Goal: Task Accomplishment & Management: Manage account settings

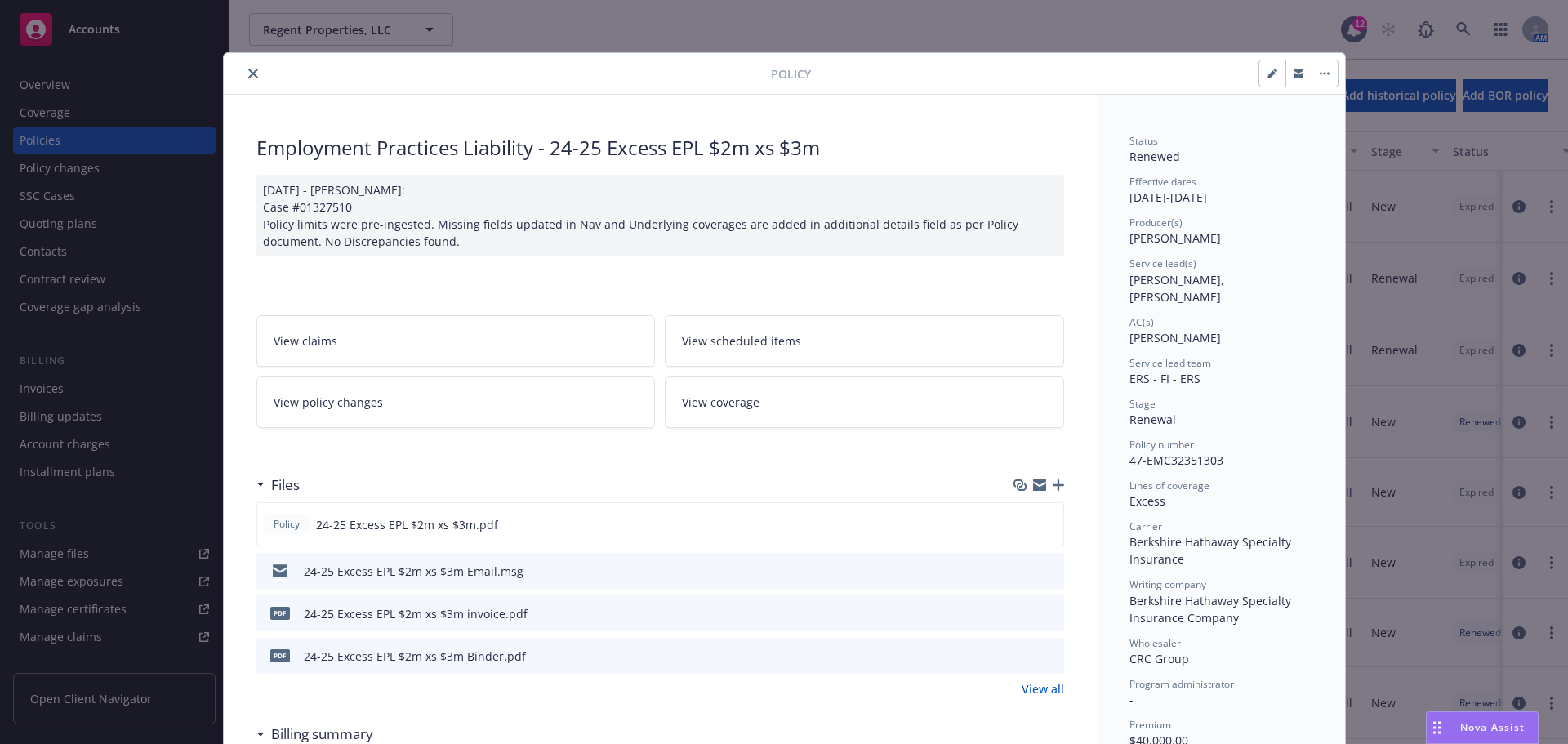
click at [243, 65] on button "close" at bounding box center [253, 73] width 20 height 20
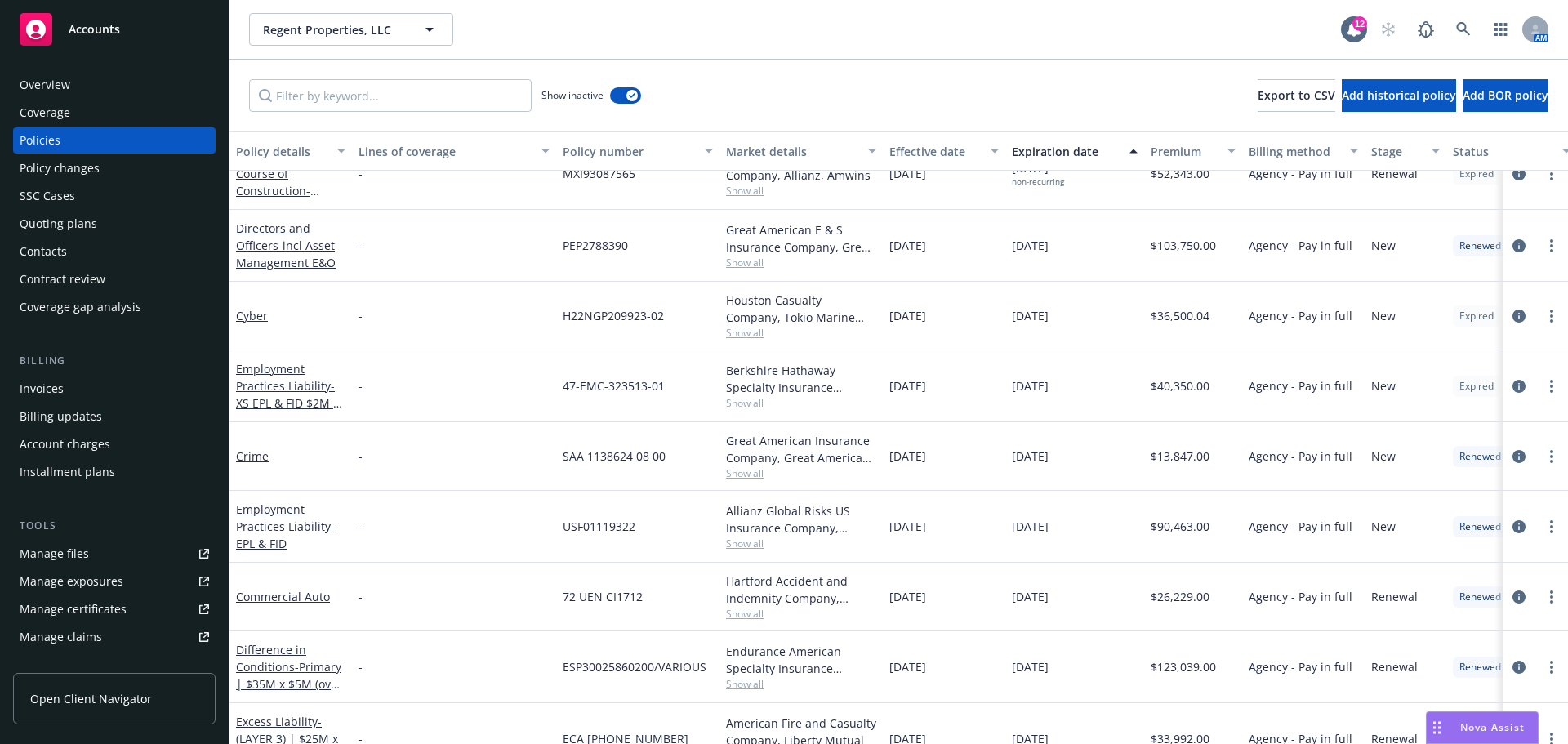
scroll to position [245, 0]
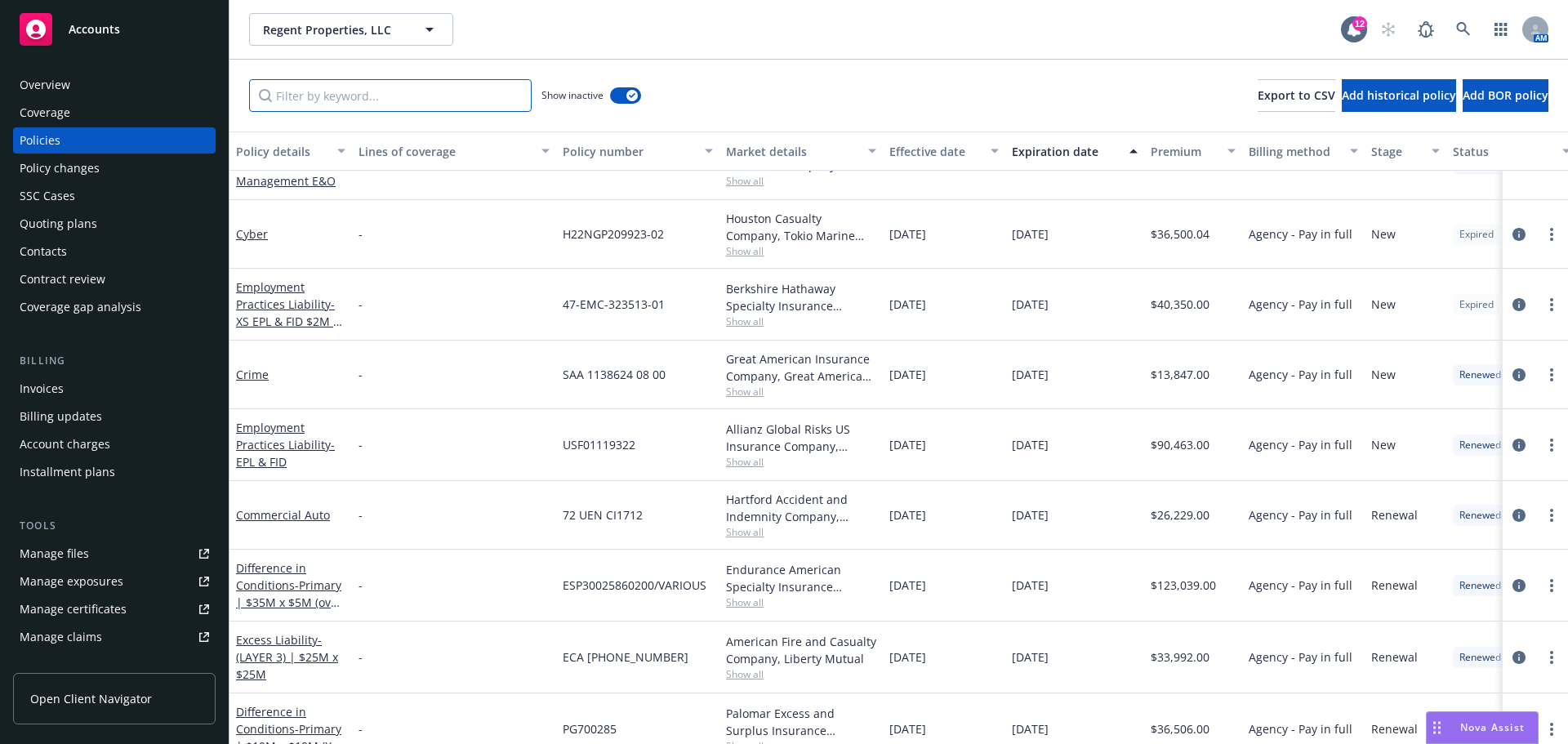
click at [390, 94] on input "Filter by keyword..." at bounding box center [391, 95] width 283 height 33
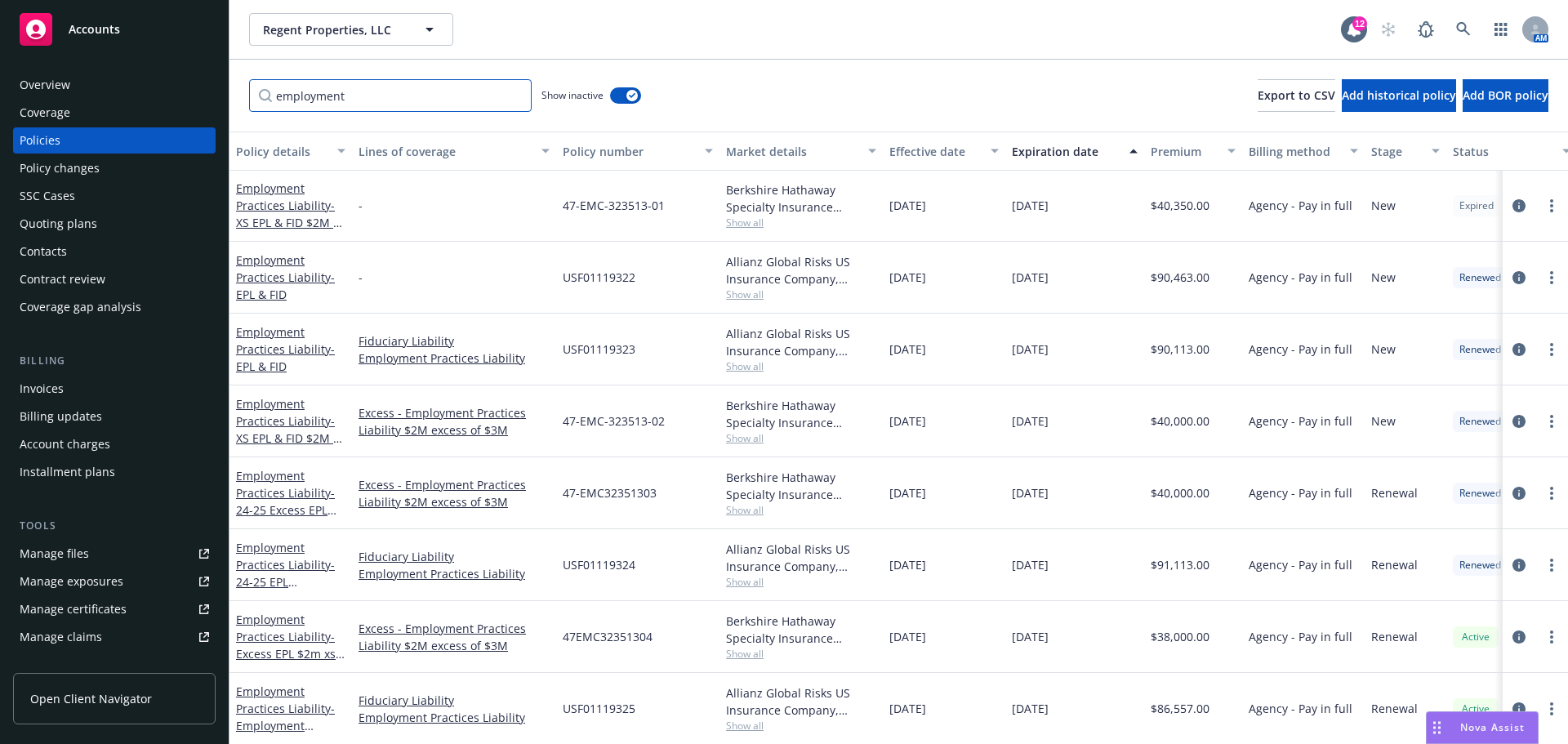
scroll to position [14, 0]
drag, startPoint x: 359, startPoint y: 99, endPoint x: 139, endPoint y: 93, distance: 220.1
click at [139, 94] on div "Accounts Overview Coverage Policies Policy changes SSC Cases Quoting plans Cont…" at bounding box center [784, 372] width 1568 height 744
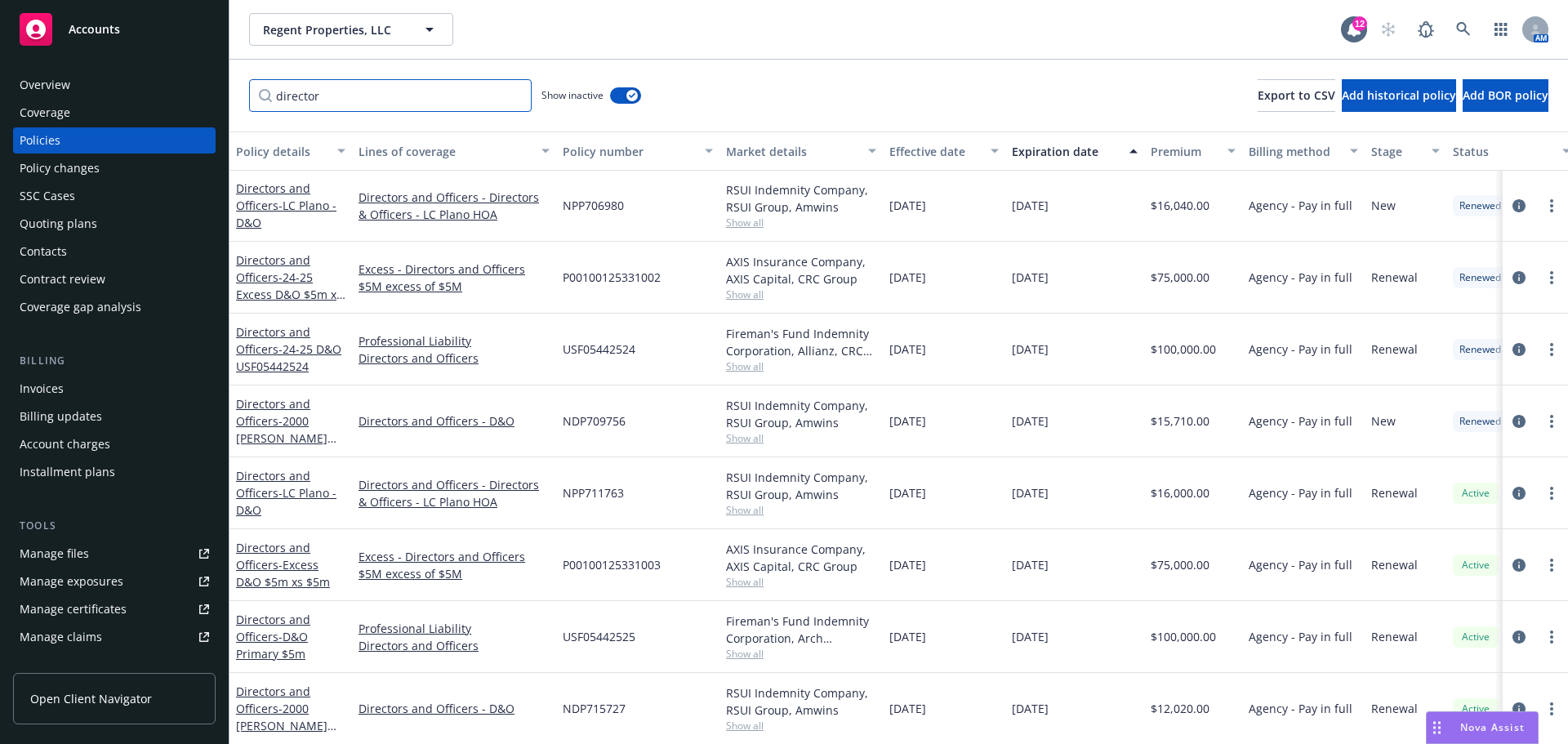
scroll to position [217, 0]
drag, startPoint x: 443, startPoint y: 92, endPoint x: 102, endPoint y: 82, distance: 341.1
click at [102, 82] on div "Accounts Overview Coverage Policies Policy changes SSC Cases Quoting plans Cont…" at bounding box center [784, 372] width 1568 height 744
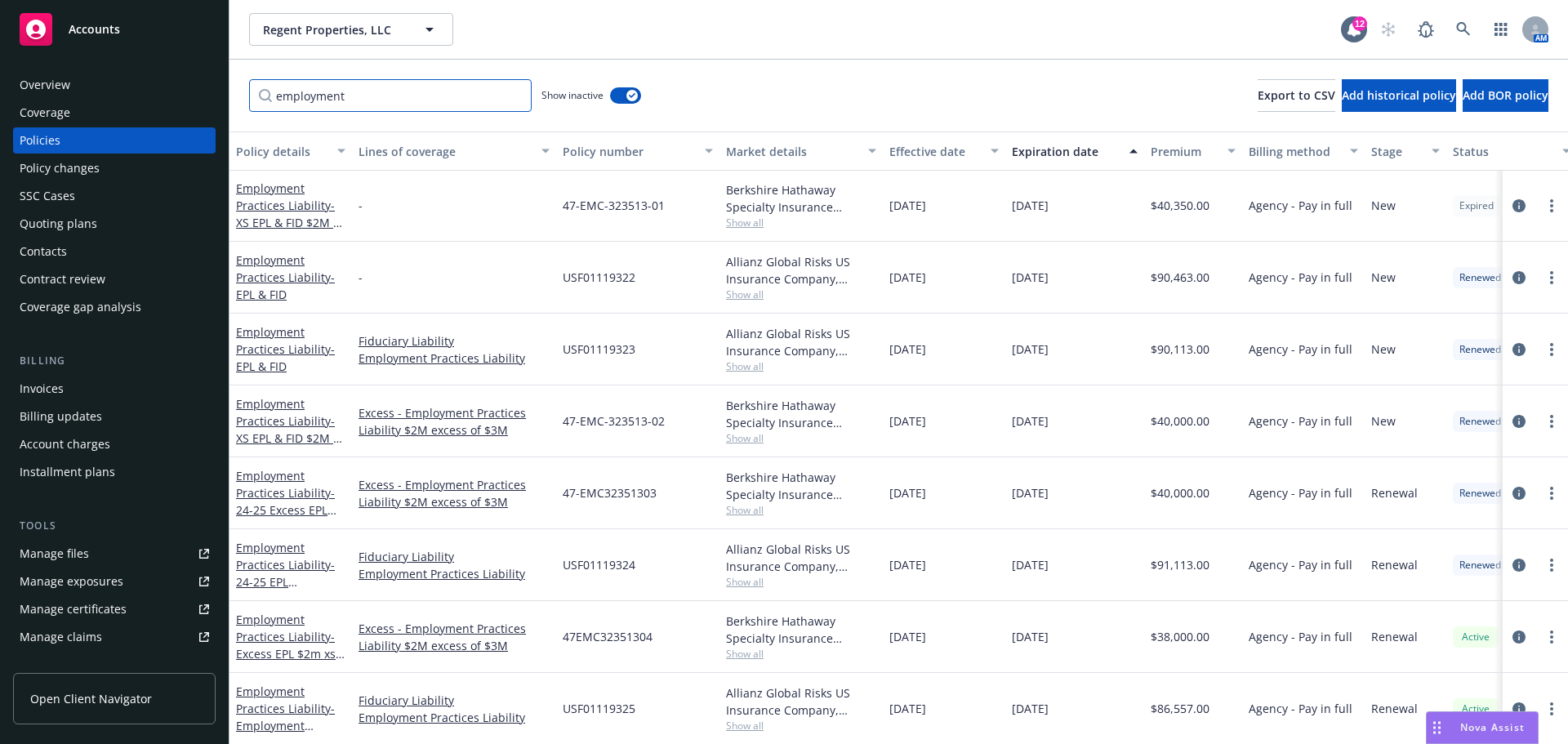
scroll to position [14, 0]
click at [1513, 486] on icon "circleInformation" at bounding box center [1519, 493] width 13 height 13
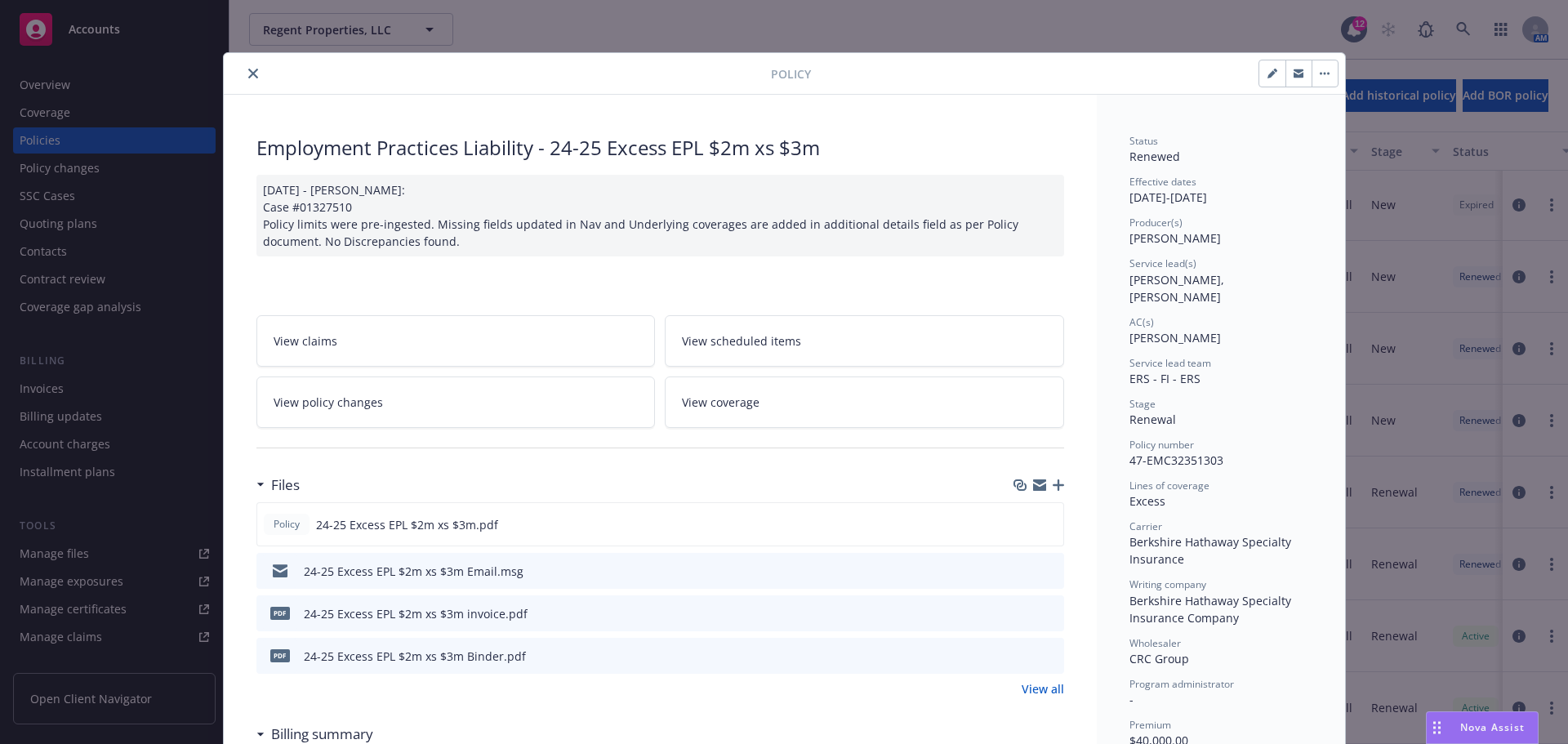
click at [248, 74] on icon "close" at bounding box center [253, 73] width 10 height 10
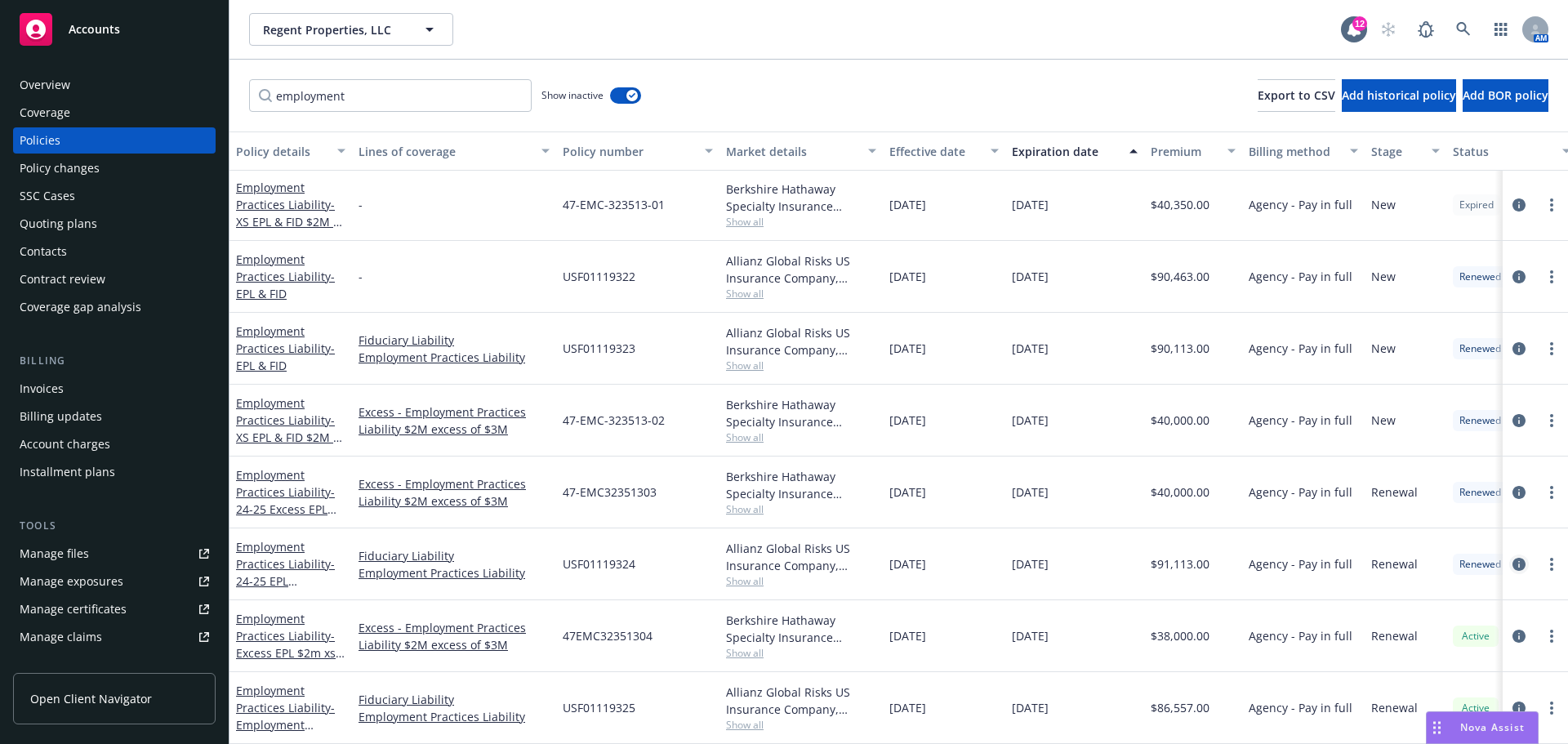
click at [1513, 558] on icon "circleInformation" at bounding box center [1519, 564] width 13 height 13
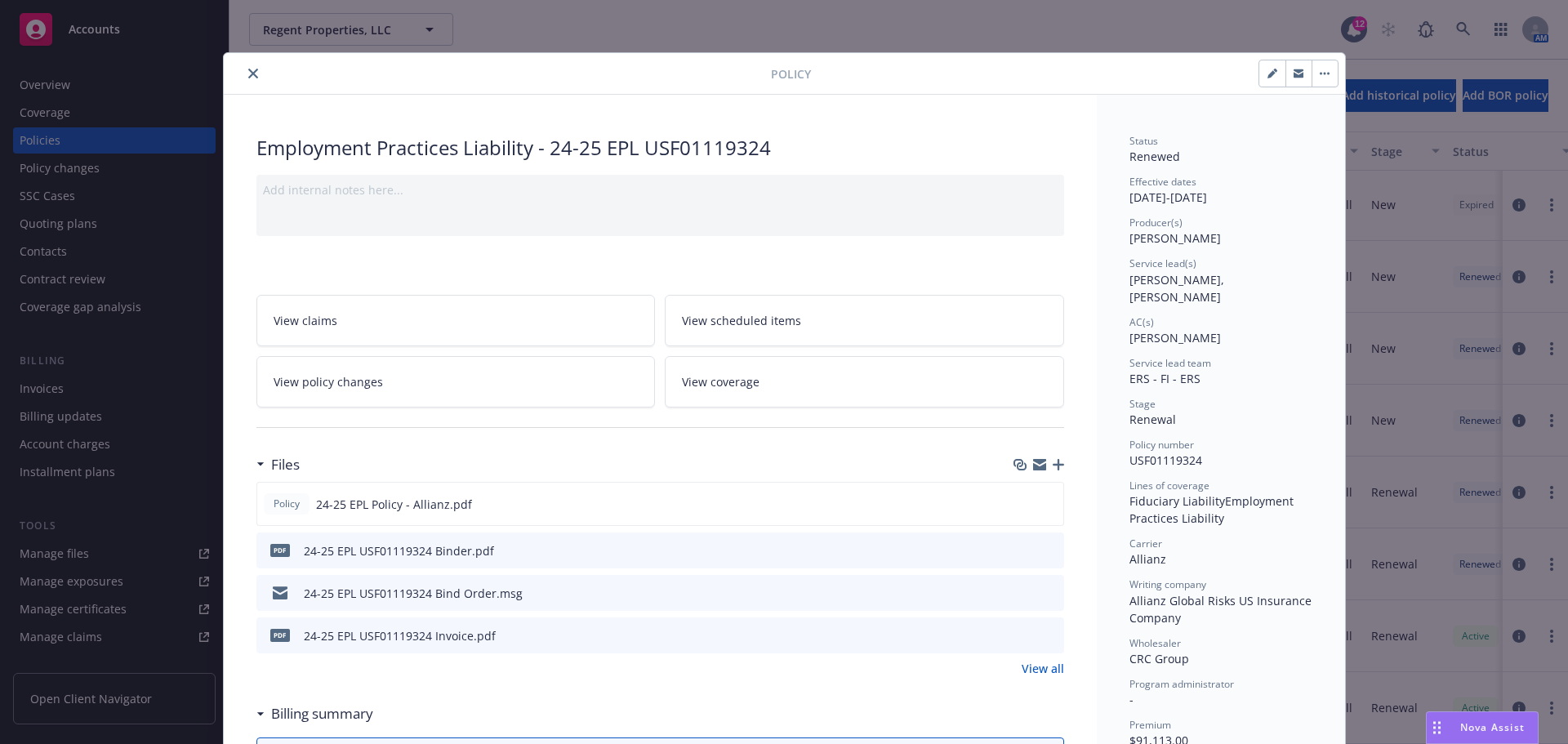
click at [248, 83] on div "Policy" at bounding box center [784, 74] width 1122 height 42
click at [248, 76] on icon "close" at bounding box center [253, 73] width 10 height 10
click at [251, 72] on button "close" at bounding box center [253, 73] width 20 height 20
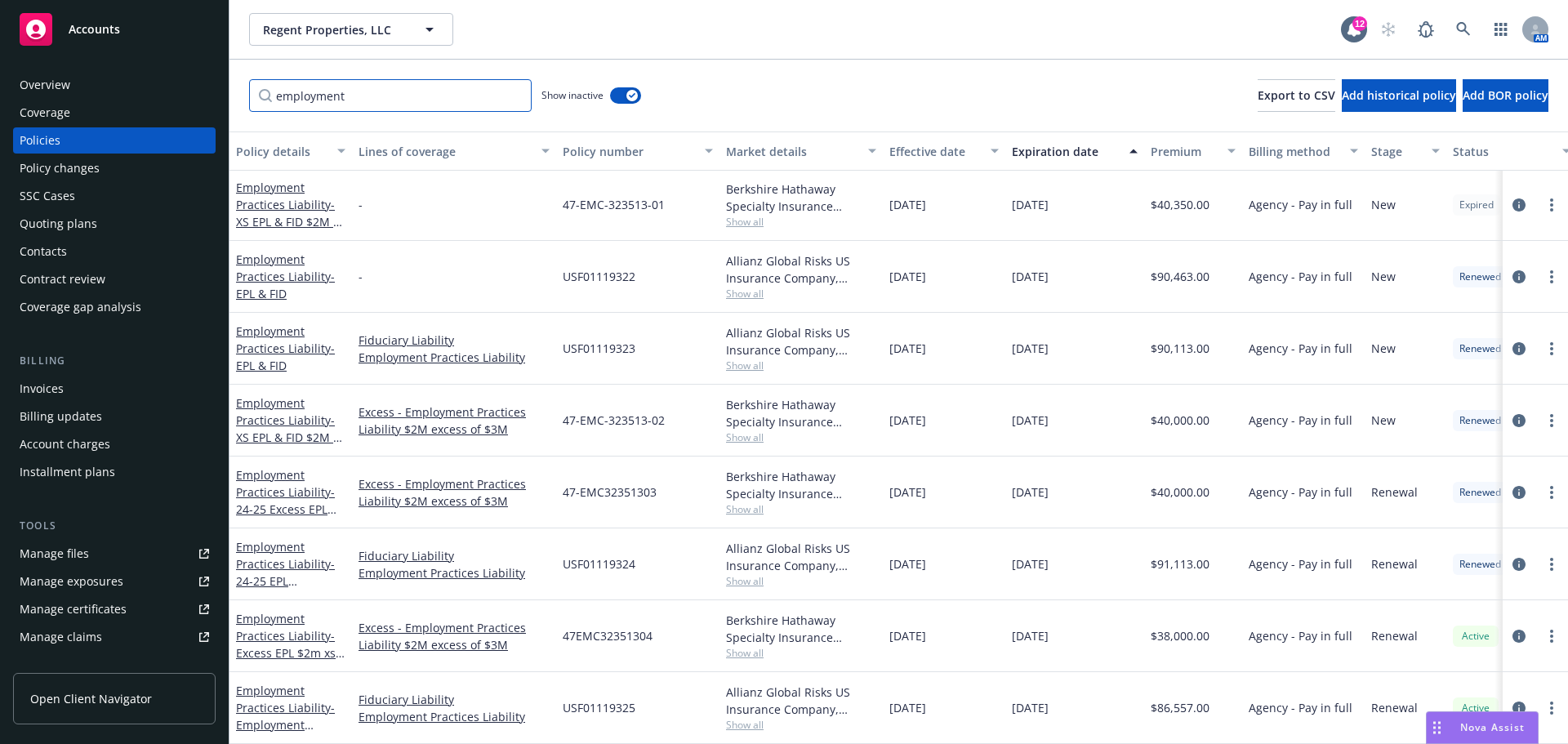
drag, startPoint x: 178, startPoint y: 73, endPoint x: 86, endPoint y: 83, distance: 92.5
click at [86, 83] on div "Accounts Overview Coverage Policies Policy changes SSC Cases Quoting plans Cont…" at bounding box center [784, 372] width 1568 height 744
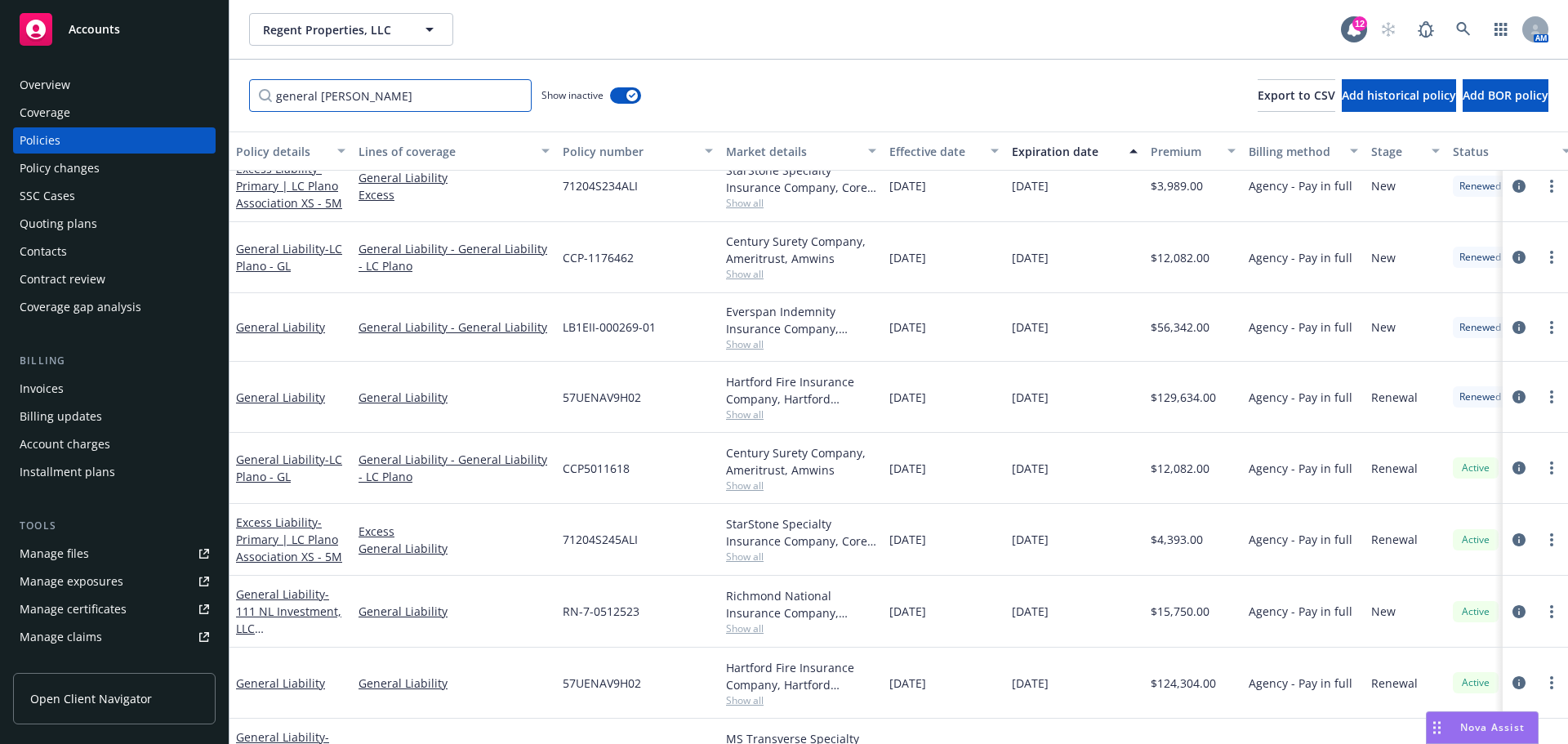
scroll to position [210, 0]
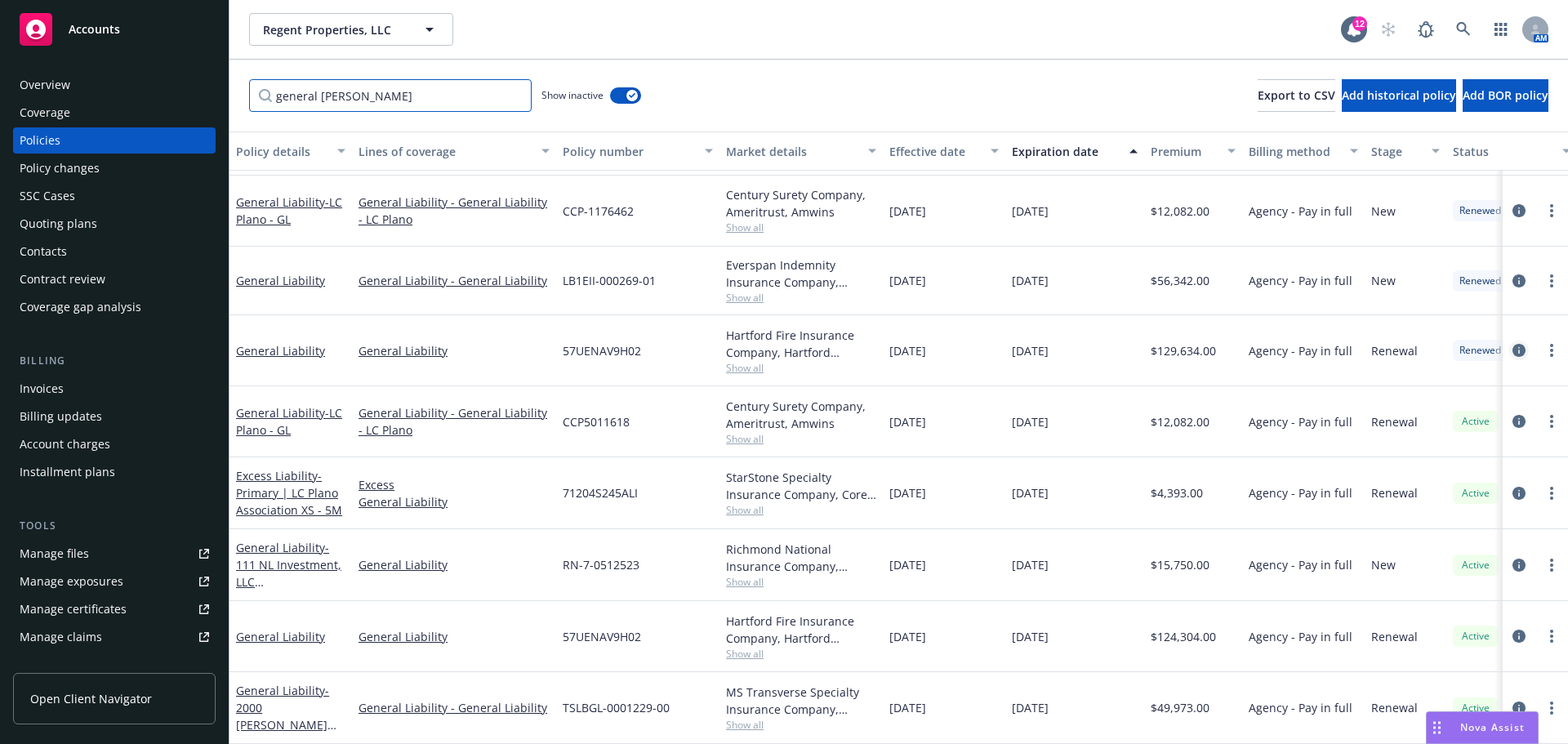
type input "general [PERSON_NAME]"
click at [1509, 341] on link "circleInformation" at bounding box center [1519, 351] width 20 height 20
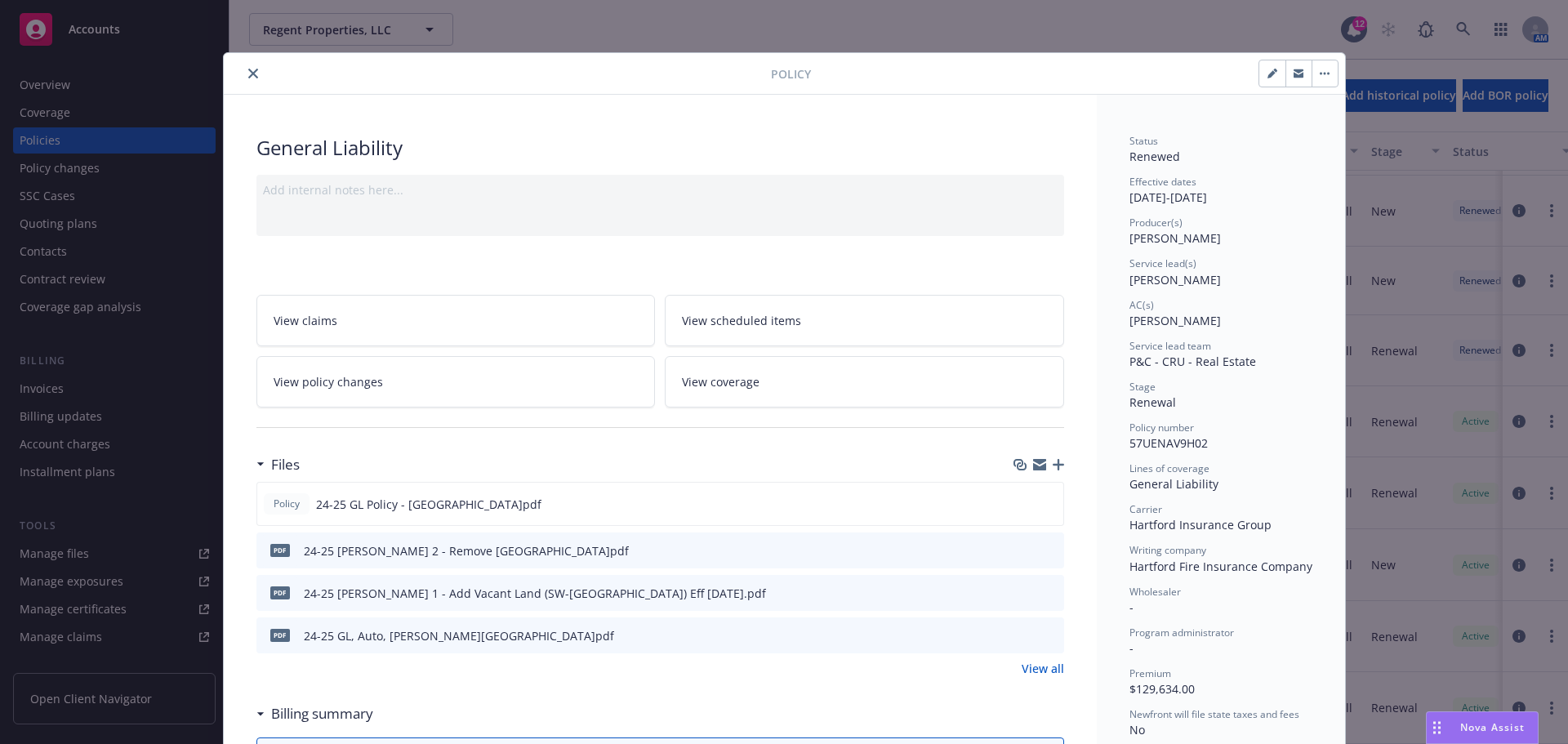
click at [248, 75] on icon "close" at bounding box center [253, 73] width 10 height 10
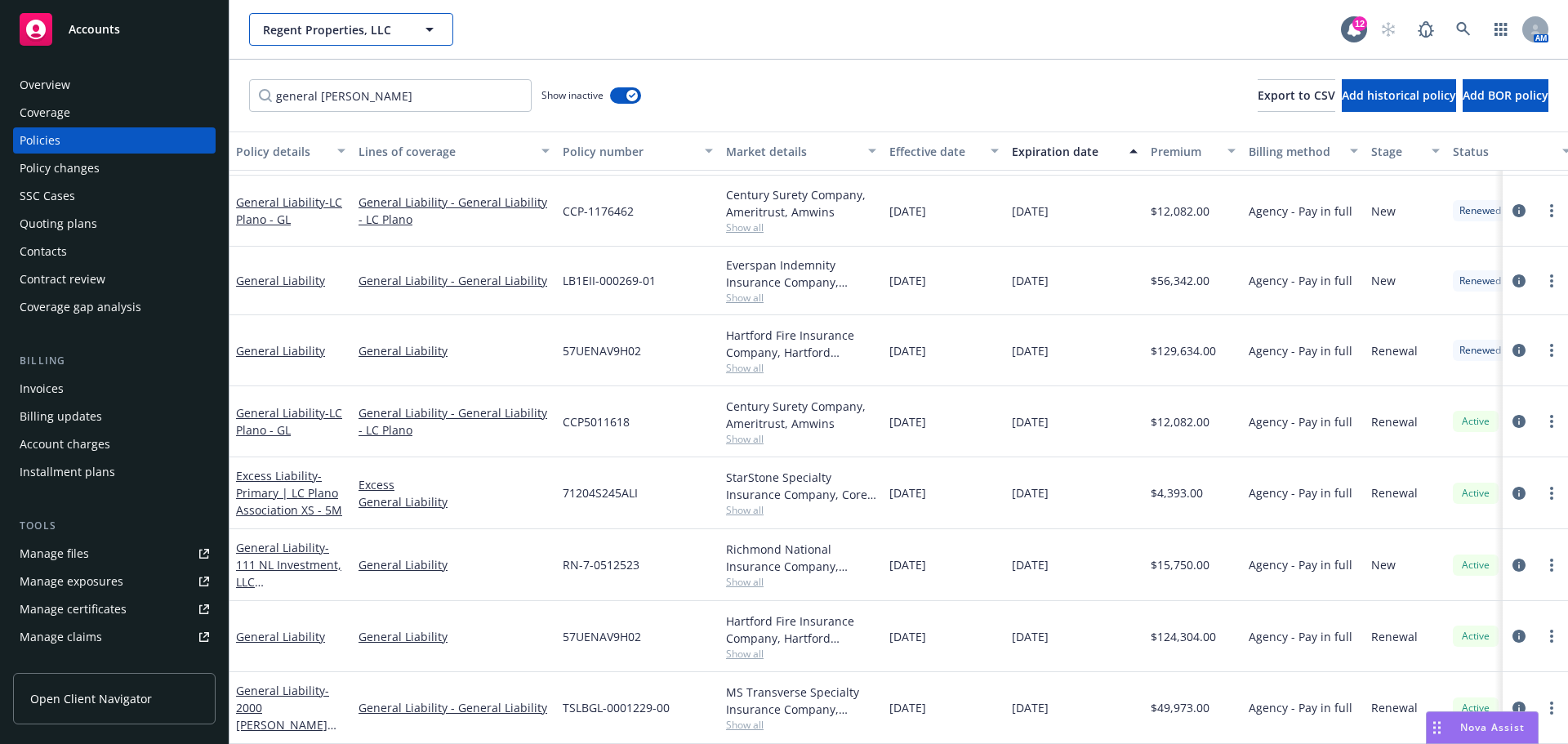
click at [355, 29] on span "Regent Properties, LLC" at bounding box center [334, 29] width 141 height 17
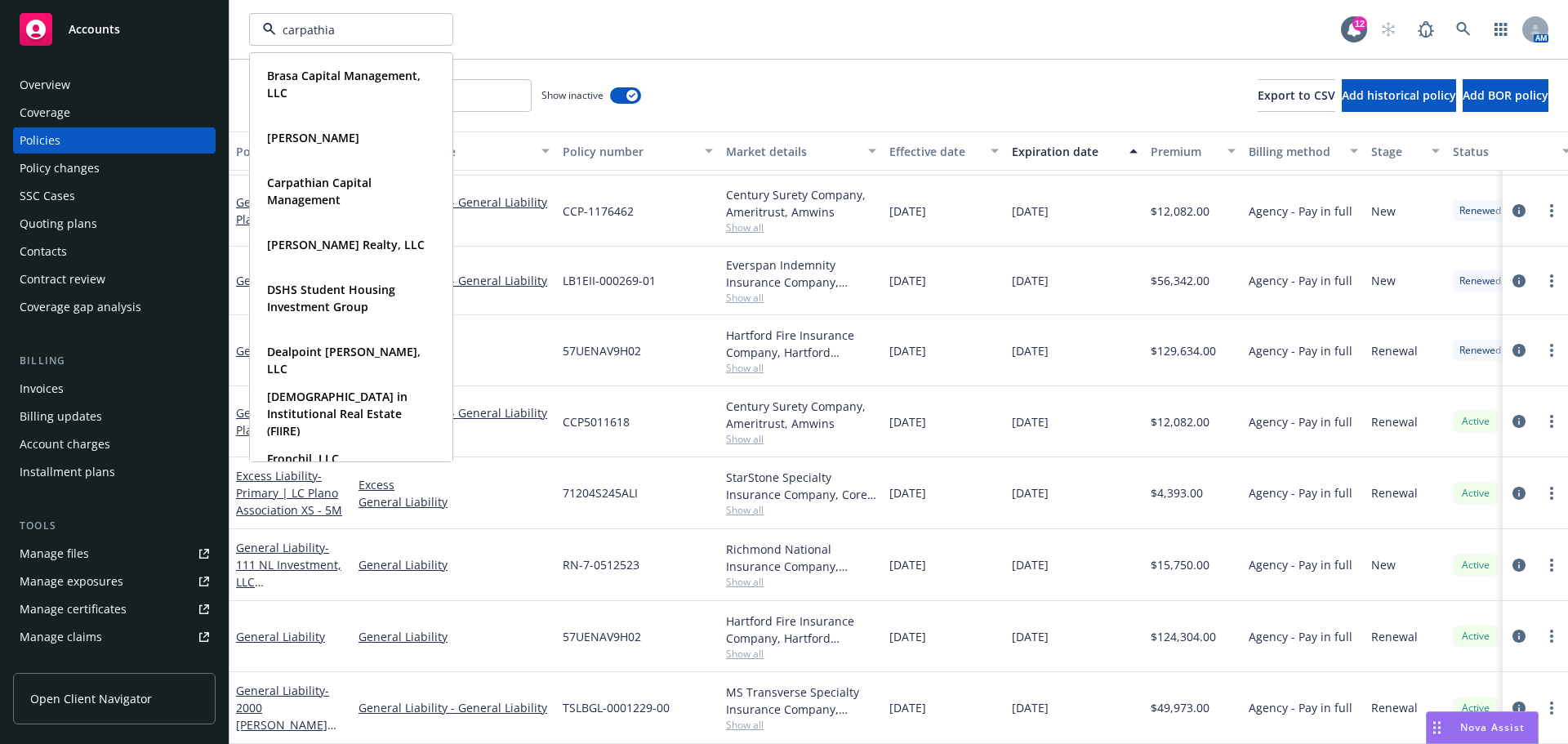
type input "carpathian"
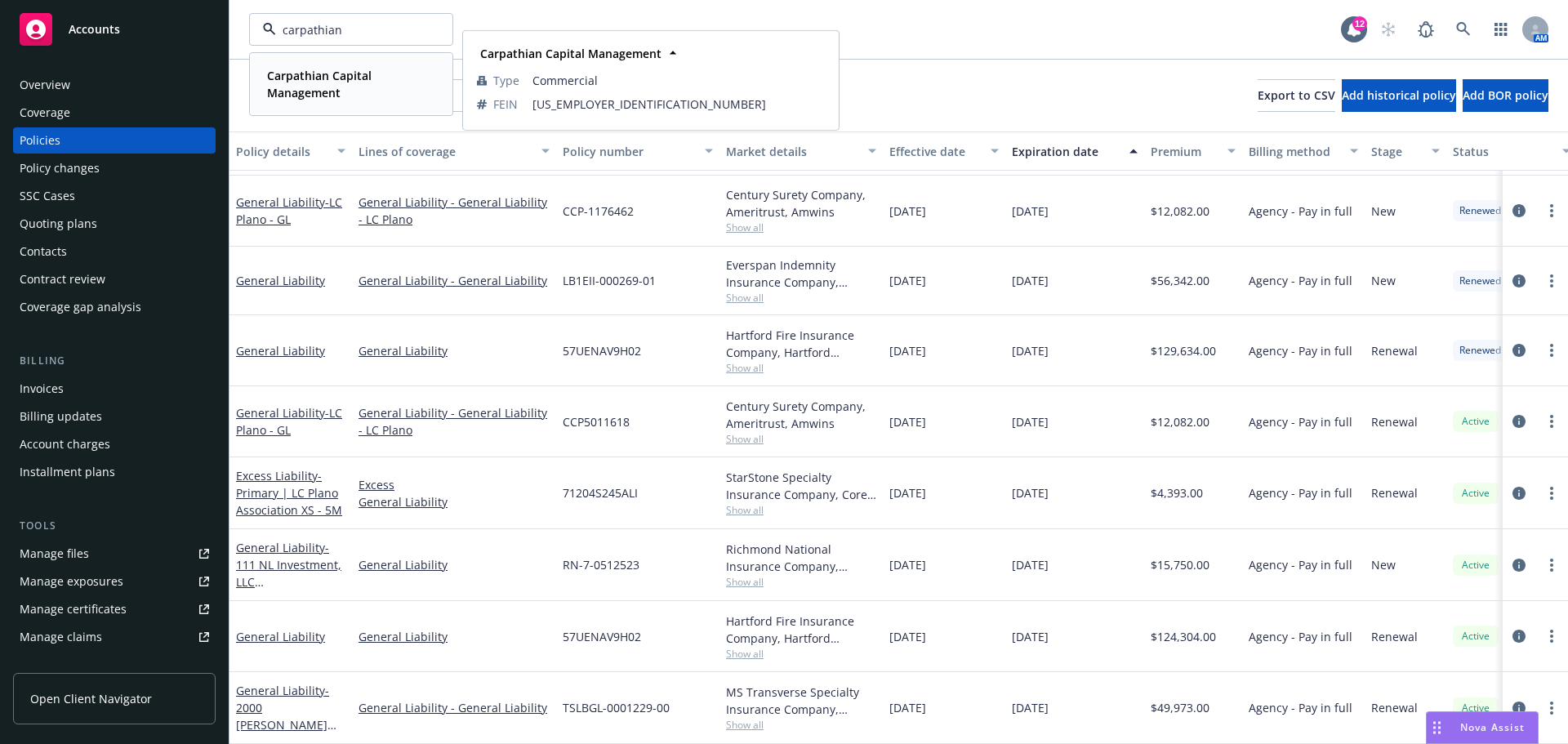
click at [349, 73] on strong "Carpathian Capital Management" at bounding box center [318, 84] width 104 height 33
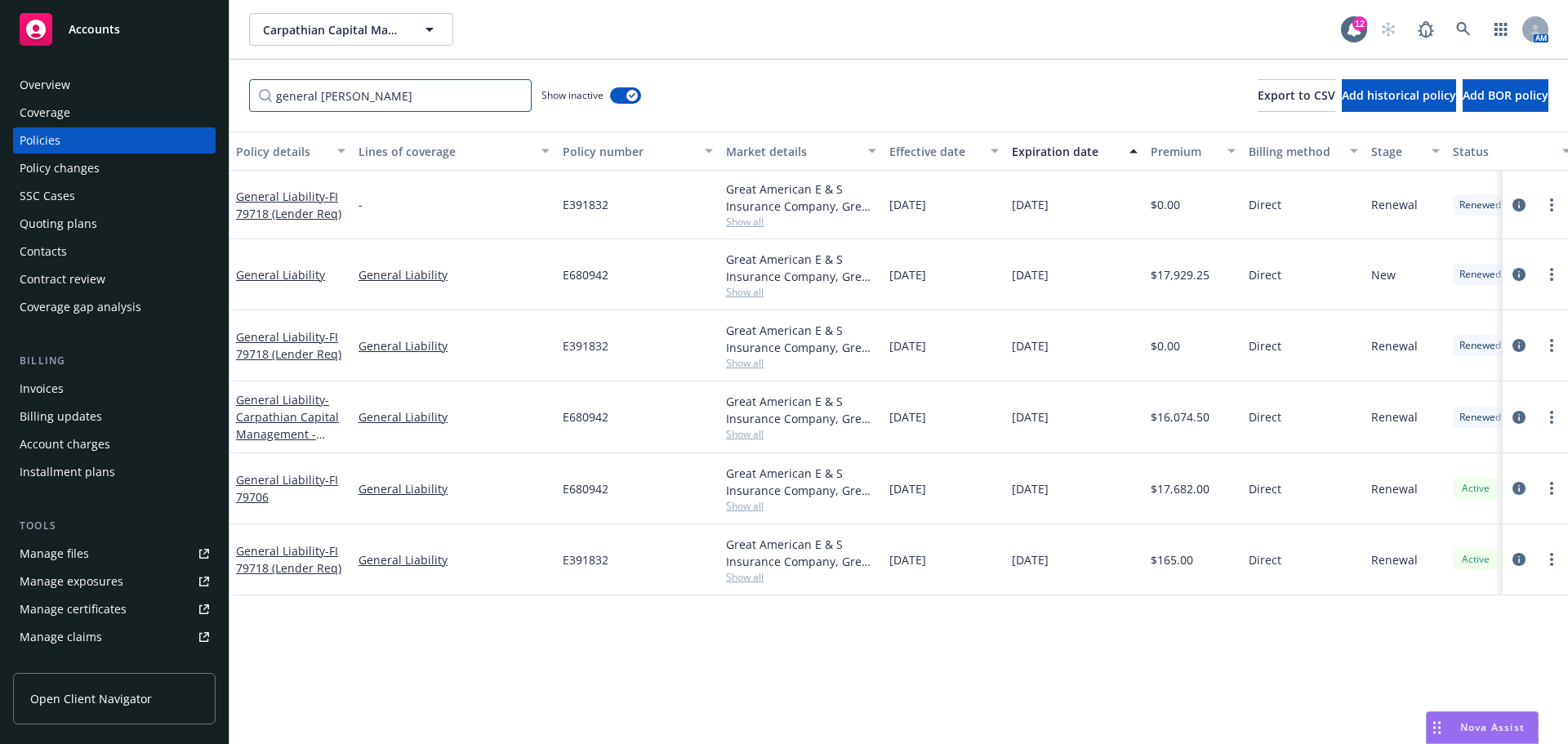
drag, startPoint x: 373, startPoint y: 85, endPoint x: 250, endPoint y: 87, distance: 123.0
click at [250, 87] on input "general [PERSON_NAME]" at bounding box center [391, 95] width 283 height 33
click at [630, 93] on icon "button" at bounding box center [631, 95] width 6 height 5
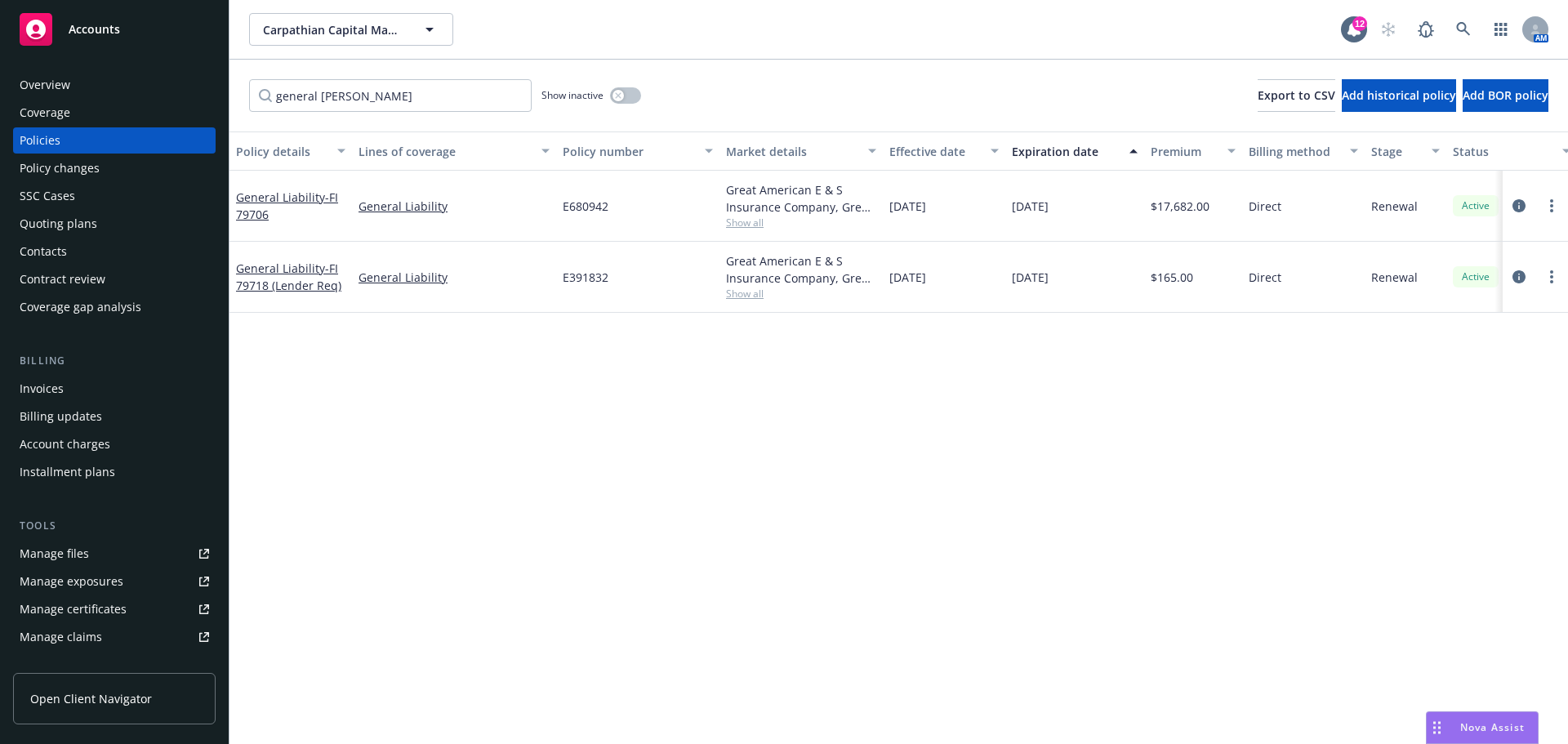
click at [599, 349] on div "Policy details Lines of coverage Policy number Market details Effective date Ex…" at bounding box center [899, 437] width 1339 height 612
click at [1516, 211] on icon "circleInformation" at bounding box center [1519, 206] width 13 height 13
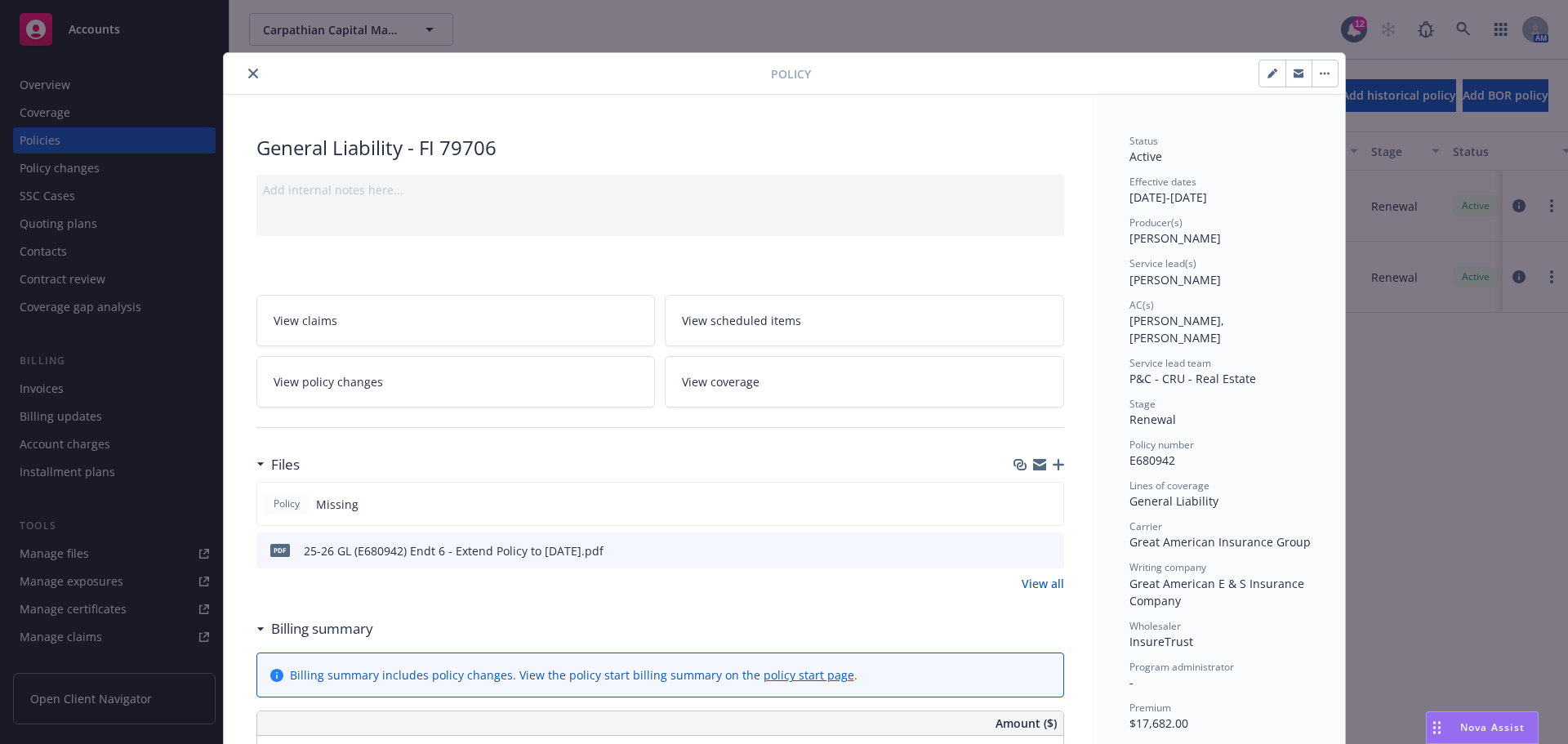
click at [1047, 458] on div at bounding box center [1039, 465] width 51 height 13
click at [1053, 465] on icon "button" at bounding box center [1058, 465] width 12 height 12
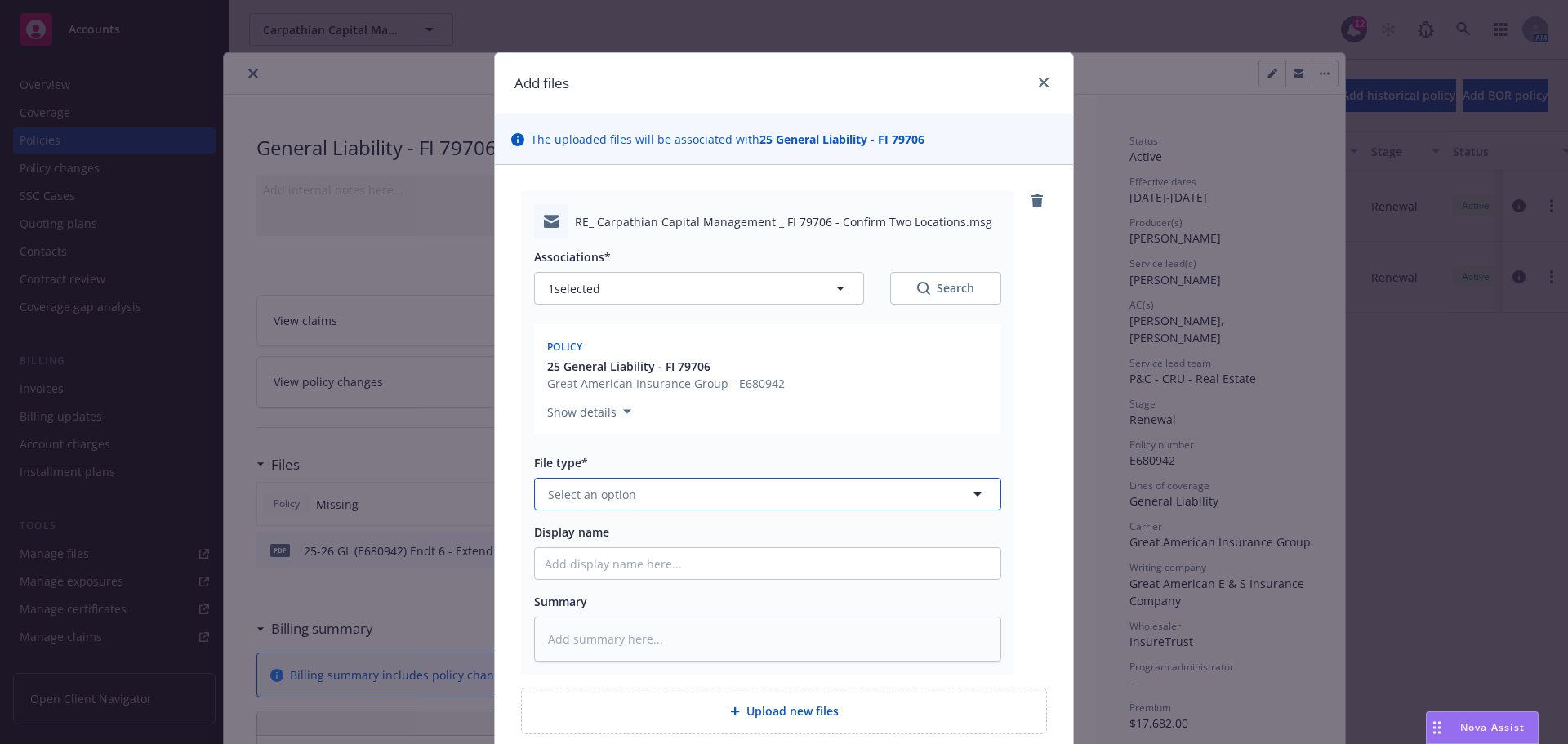
click at [625, 495] on span "Select an option" at bounding box center [591, 494] width 88 height 17
type input "email"
click at [612, 524] on div "Email" at bounding box center [767, 540] width 465 height 44
click at [604, 563] on input "Display name" at bounding box center [767, 563] width 465 height 31
type textarea "x"
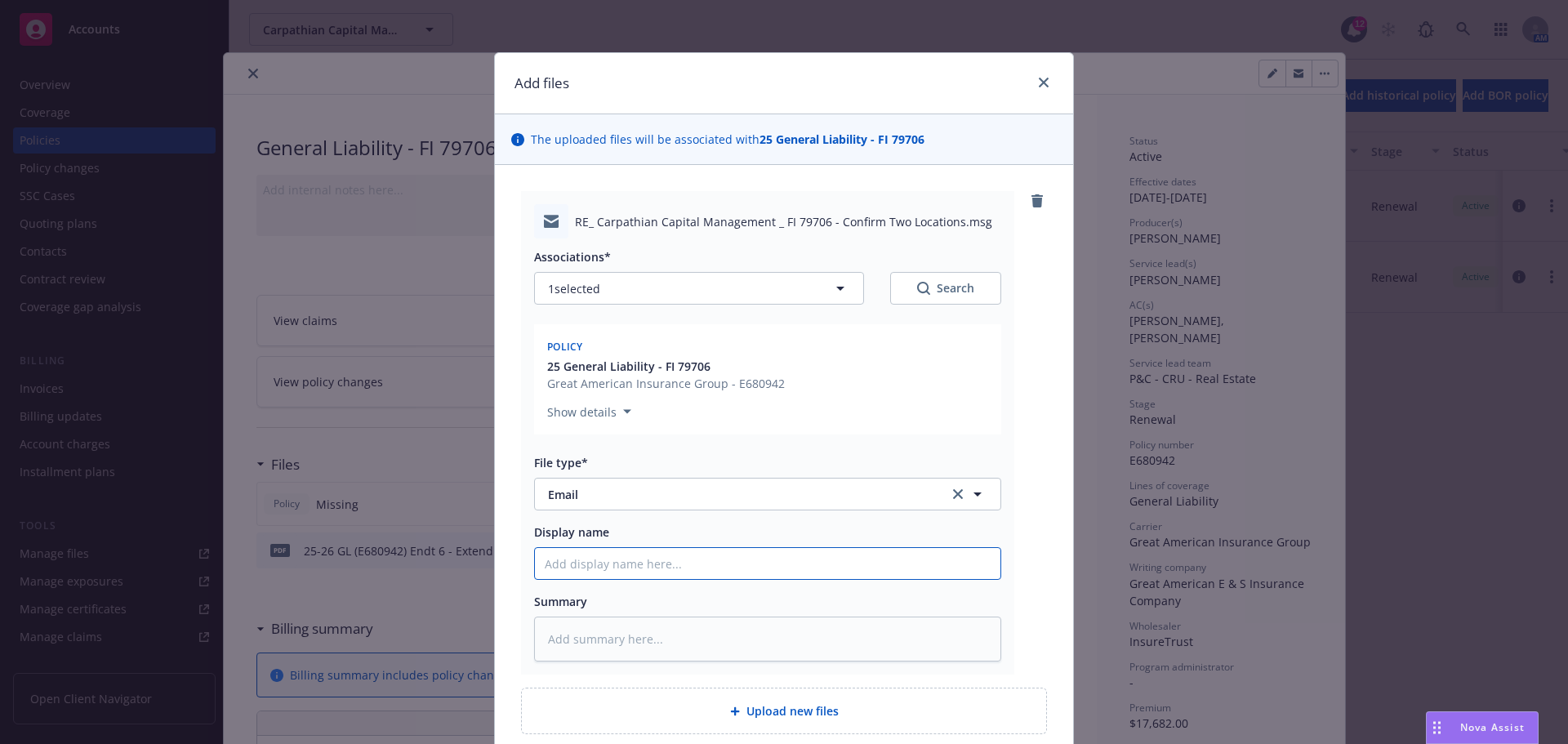
type input "C"
type textarea "x"
type input "Co"
type textarea "x"
type input "Con"
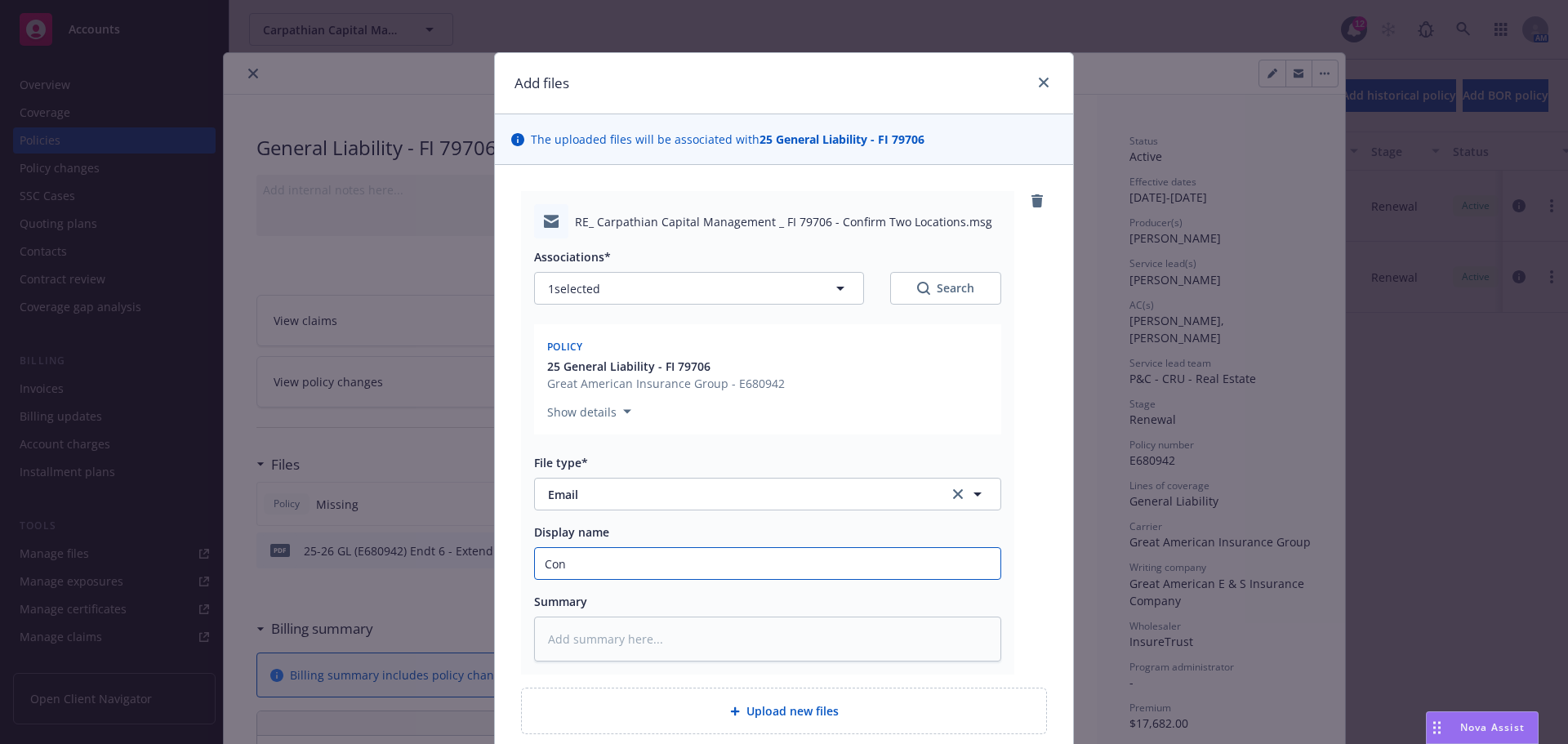
type textarea "x"
type input "Conf"
type textarea "x"
type input "Confi"
type textarea "x"
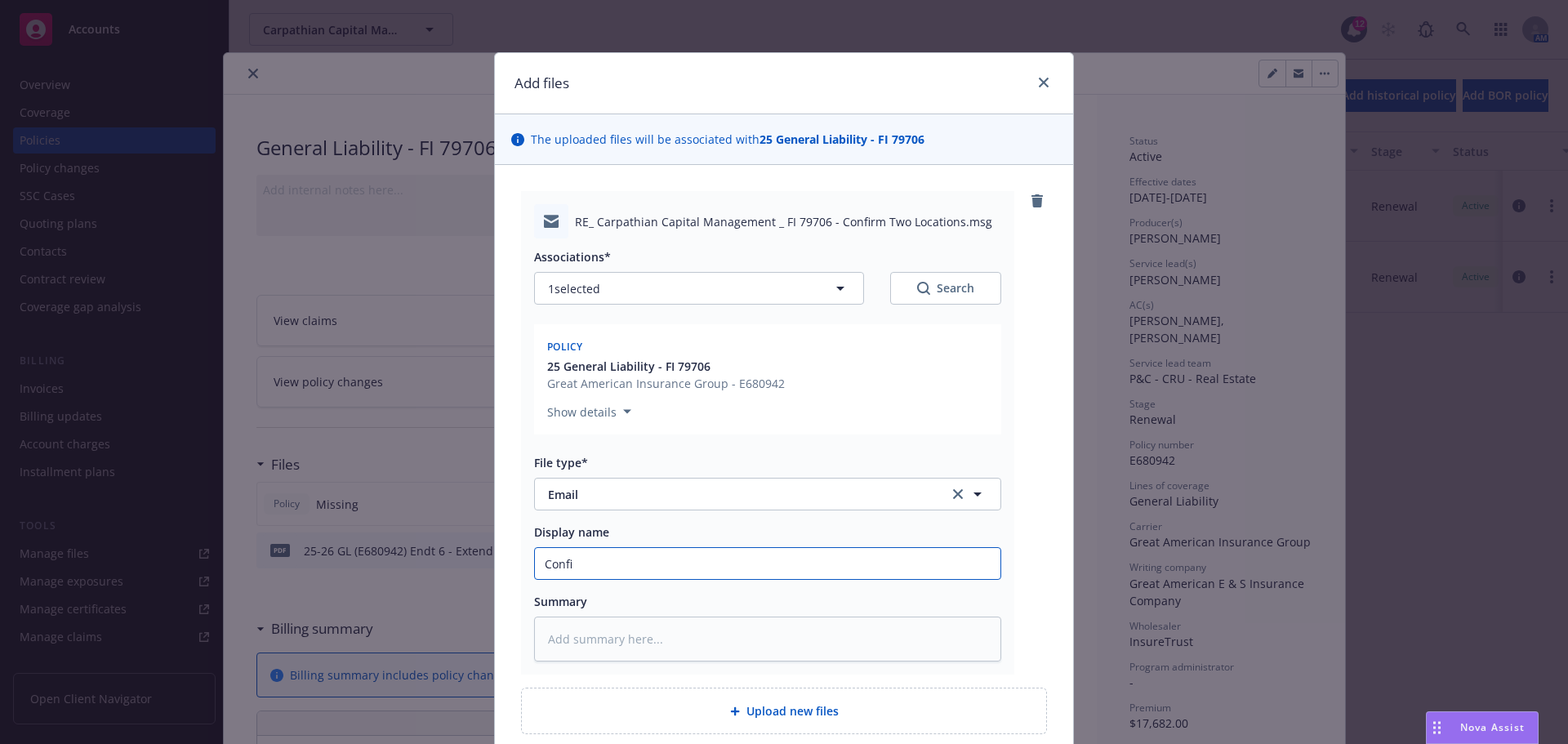
type input "Confir"
type textarea "x"
type input "Confirm"
type textarea "x"
type input "Confirmi"
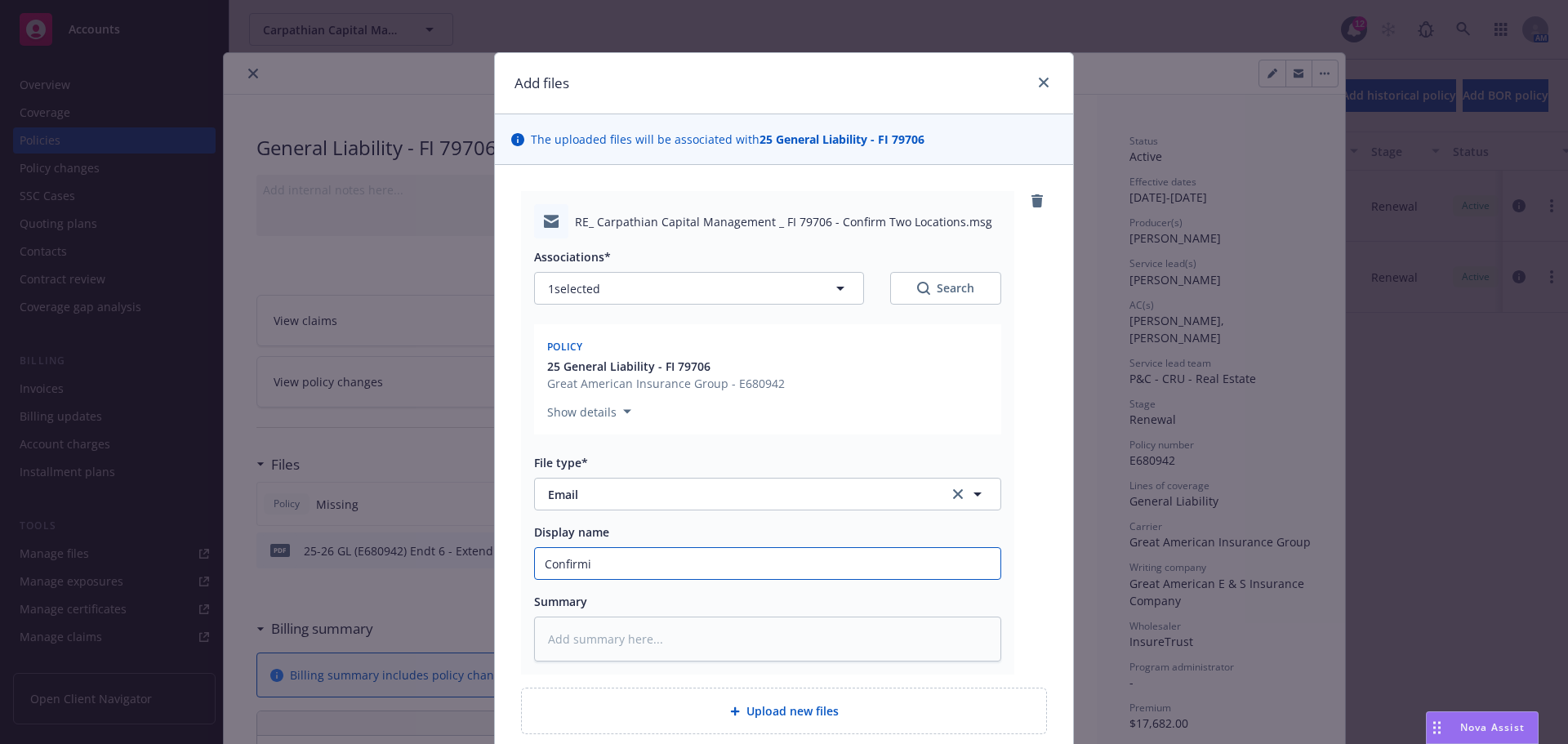
type textarea "x"
type input "Confirmin"
type textarea "x"
type input "Confirming"
type textarea "x"
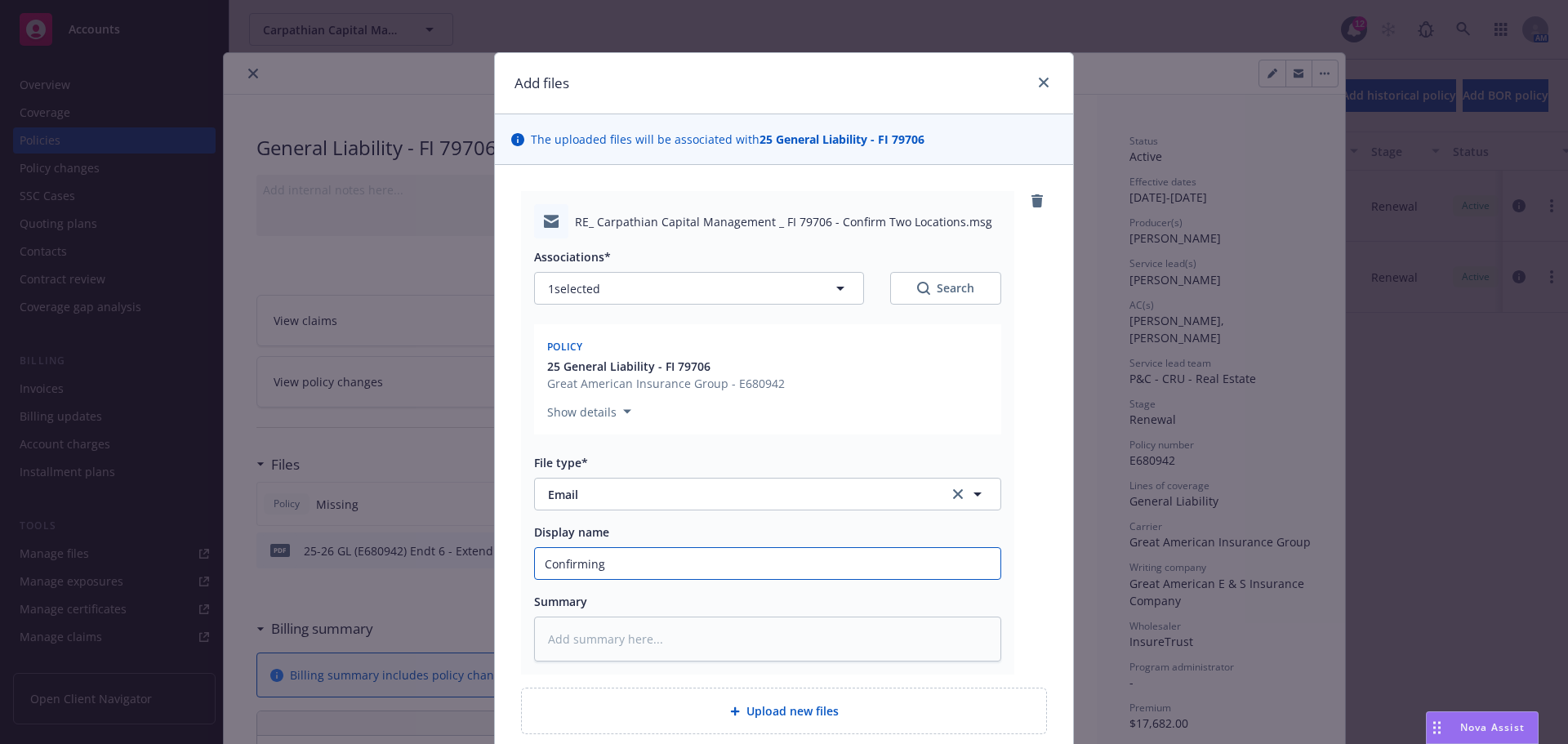
type input "Confirming"
type textarea "x"
type input "Confirming L"
type textarea "x"
type input "Confirming Lo"
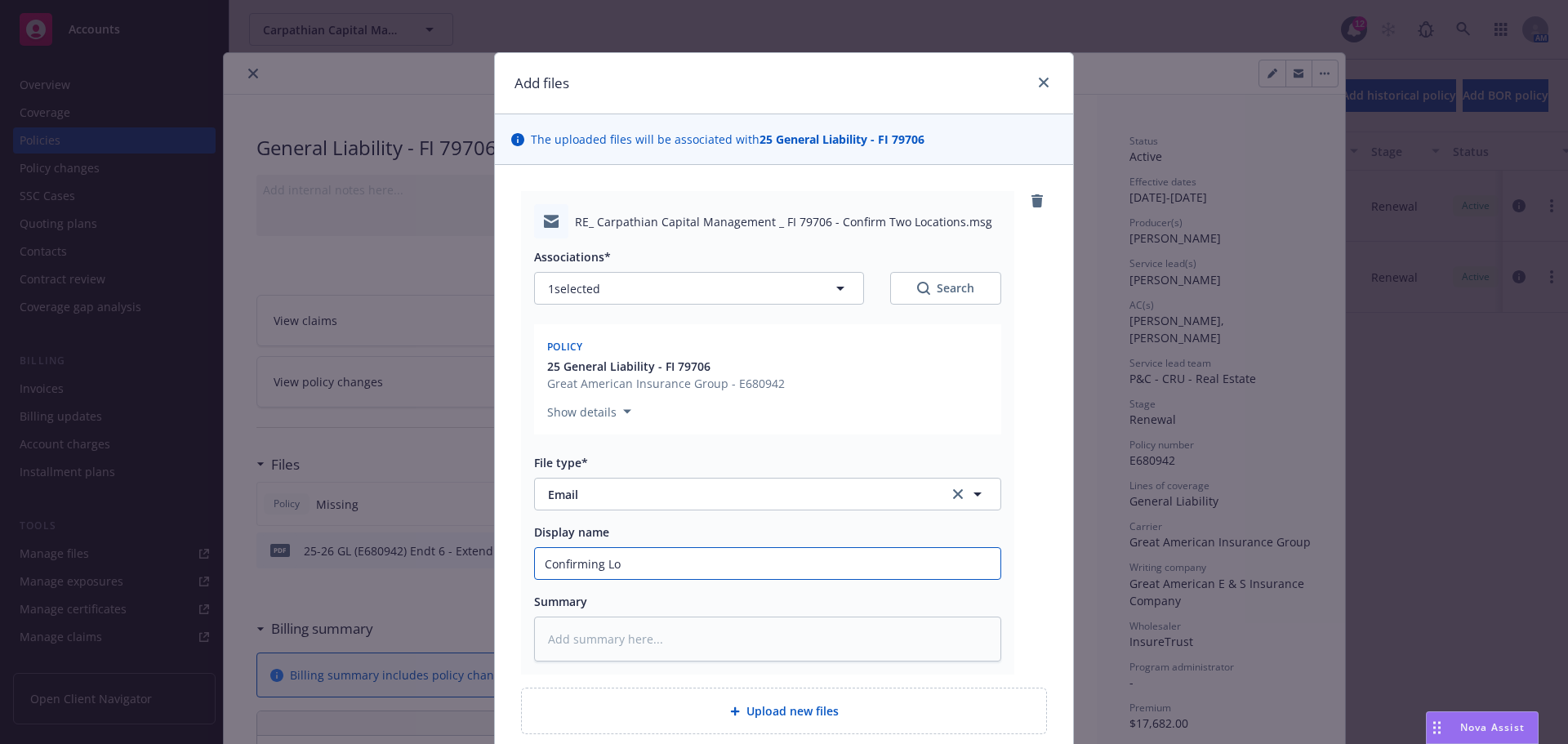
type textarea "x"
type input "Confirming Loc"
type textarea "x"
type input "Confirming Loca"
type textarea "x"
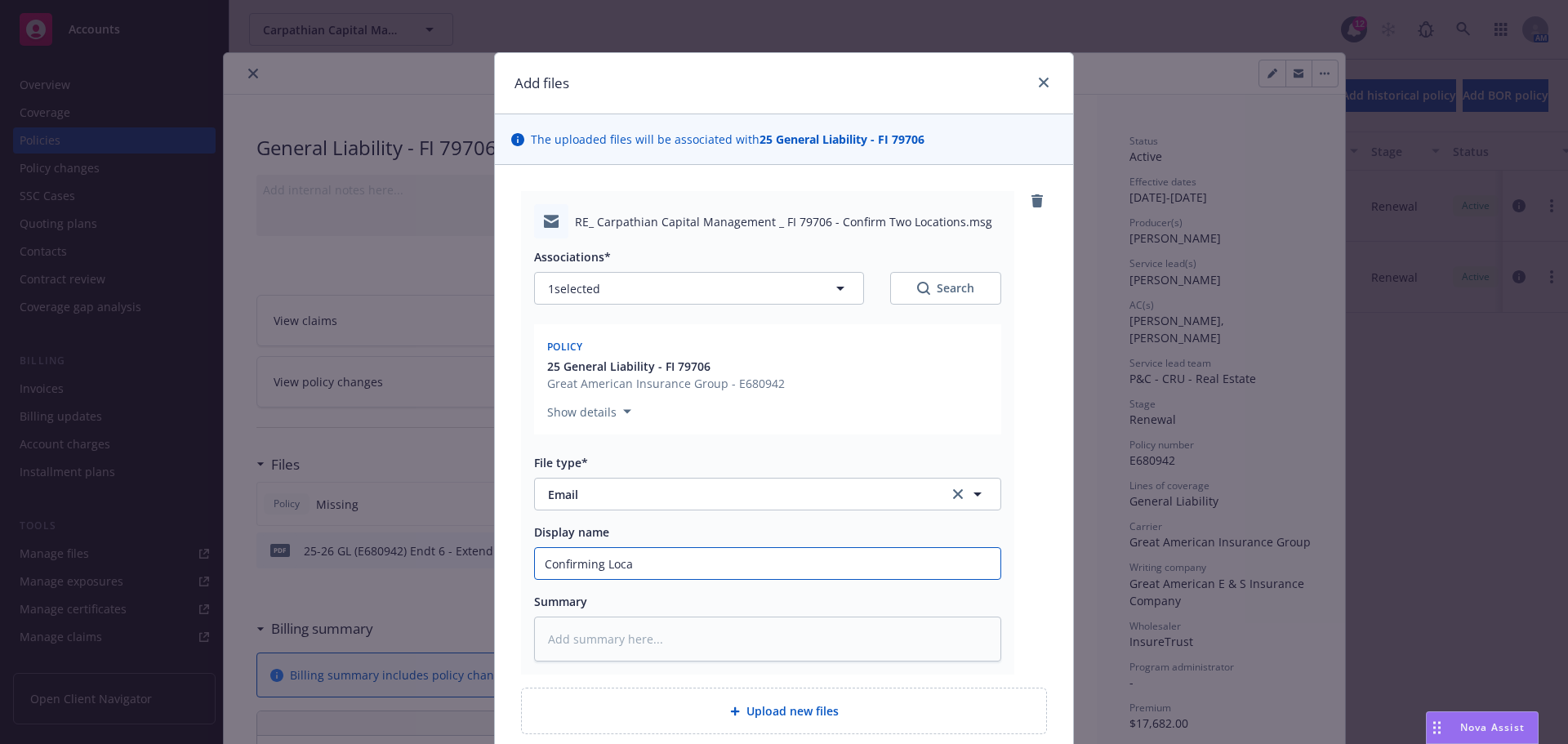
type input "Confirming Locat"
type textarea "x"
type input "Confirming Locati"
type textarea "x"
type input "Confirming Locatio"
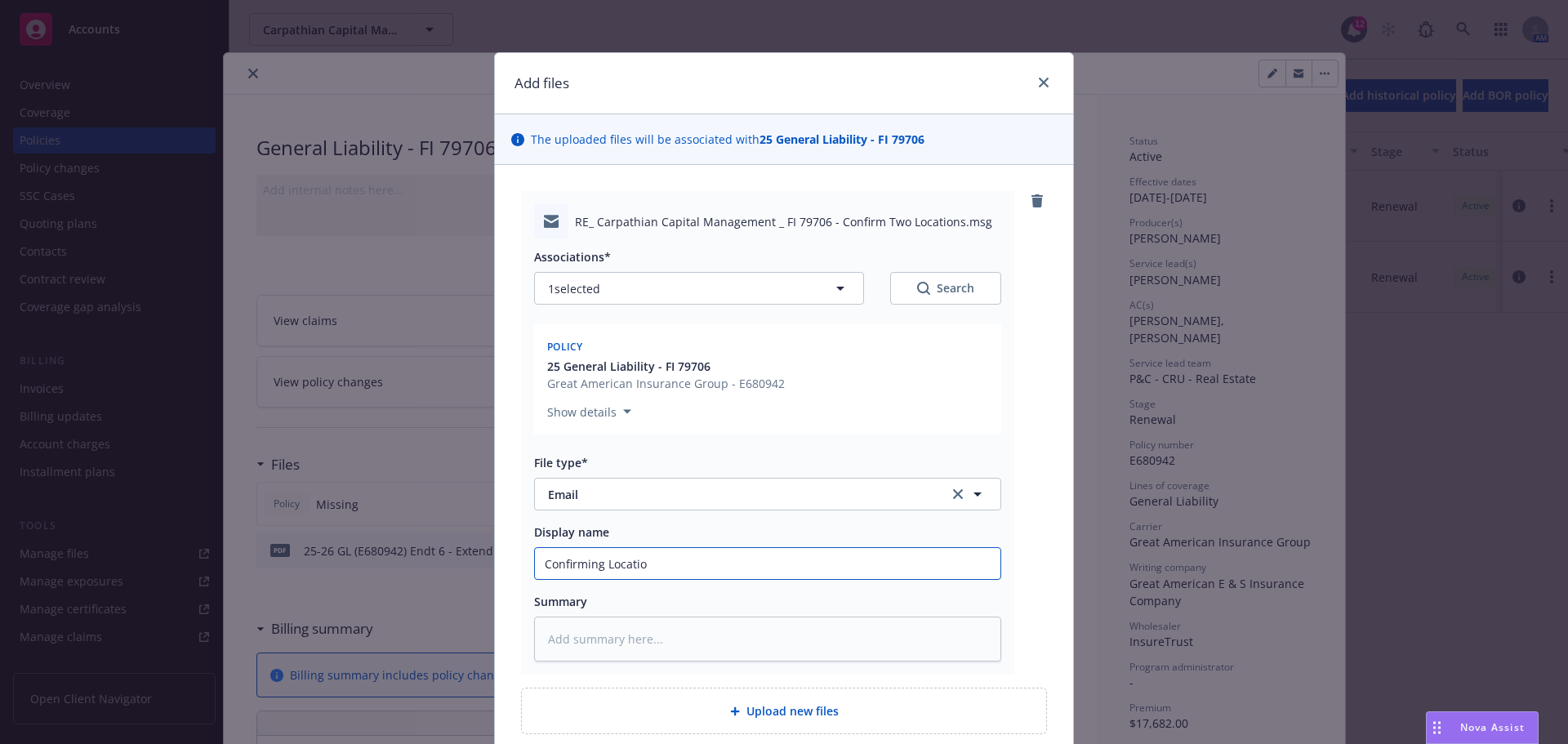
type textarea "x"
type input "Confirming Location"
type textarea "x"
type input "Confirming Location"
type textarea "x"
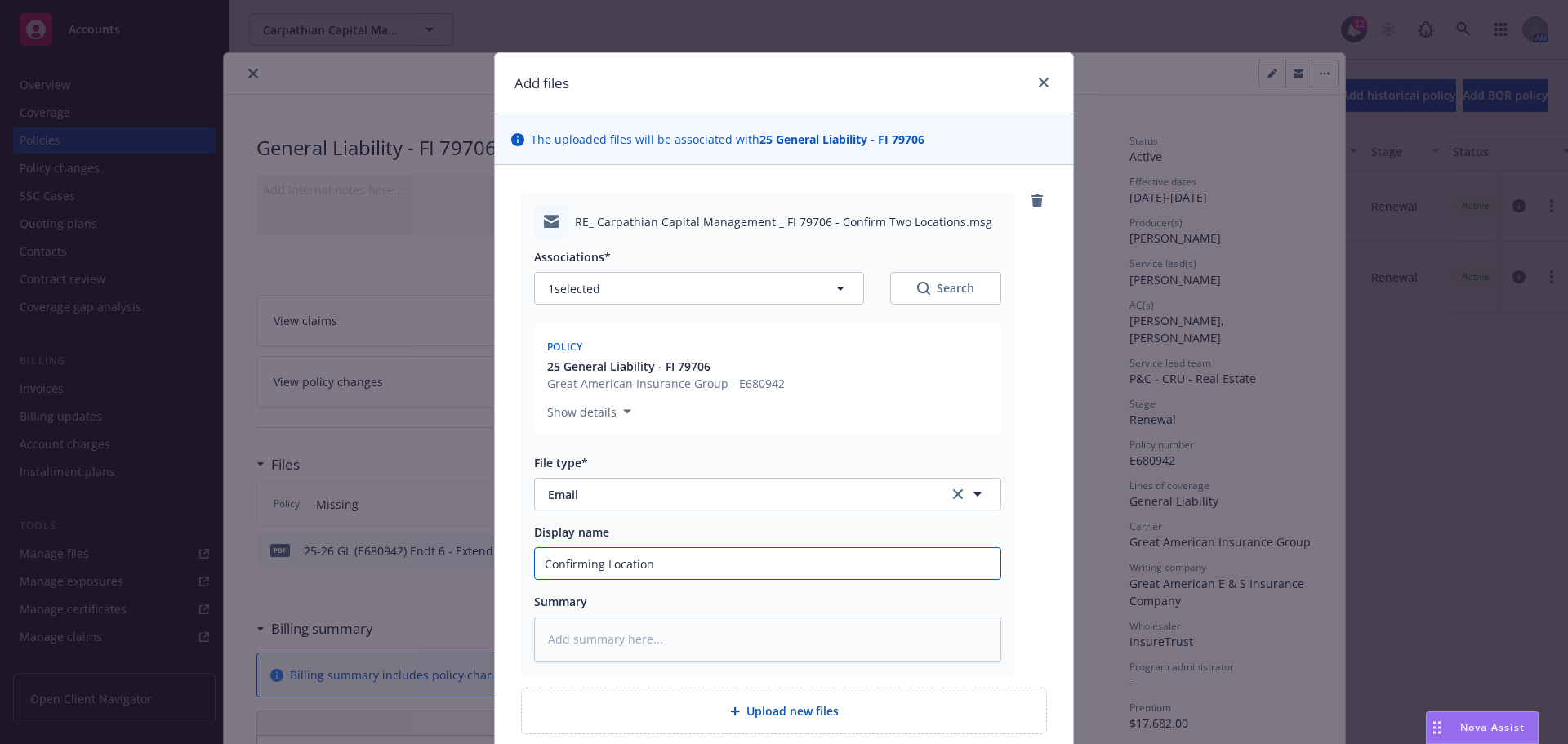
type input "Confirming Location R"
type textarea "x"
type input "Confirming Location Rem"
type textarea "x"
type input "Confirming Location Remo"
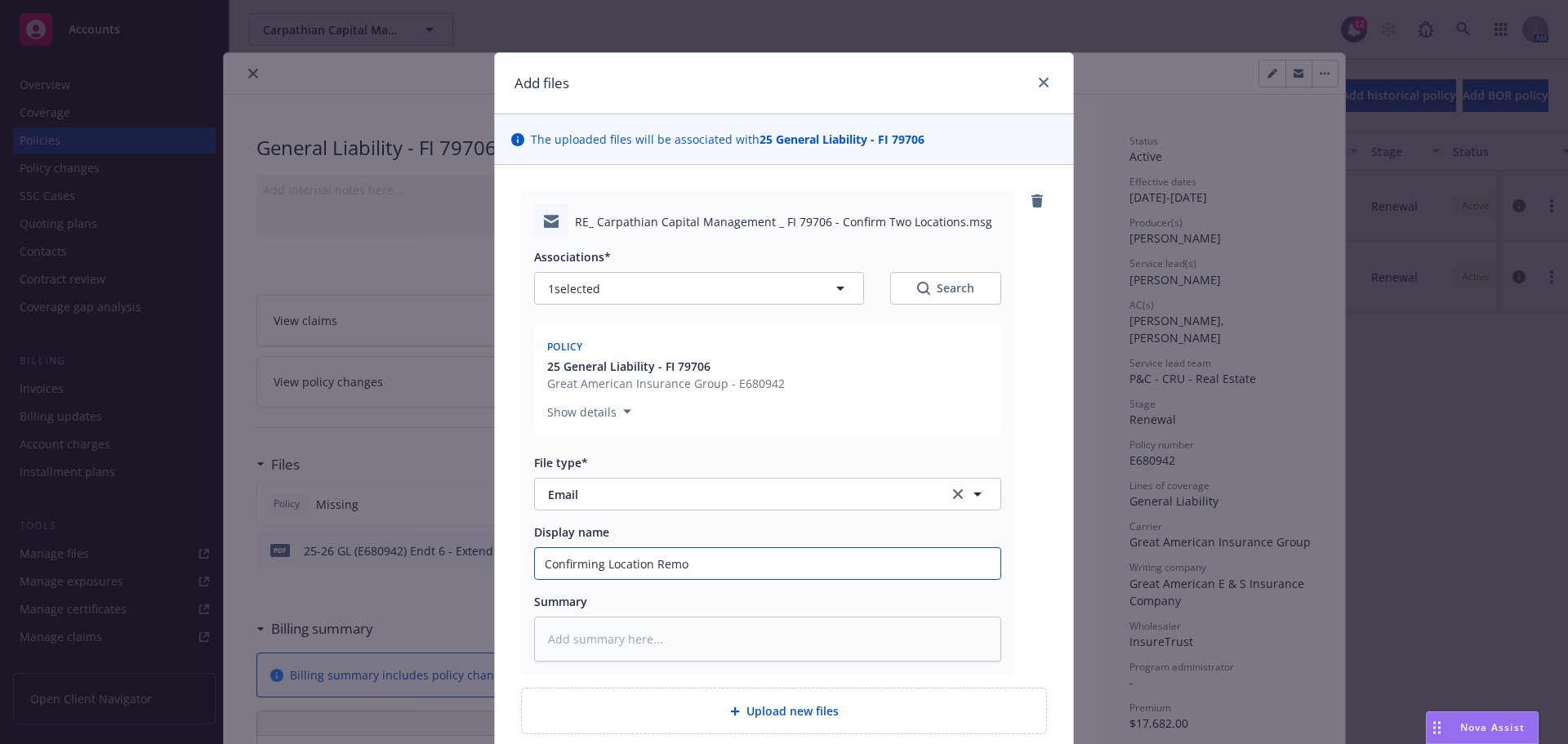
type textarea "x"
type input "Confirming Location Remov"
type textarea "x"
type input "Confirming Location Remova"
type textarea "x"
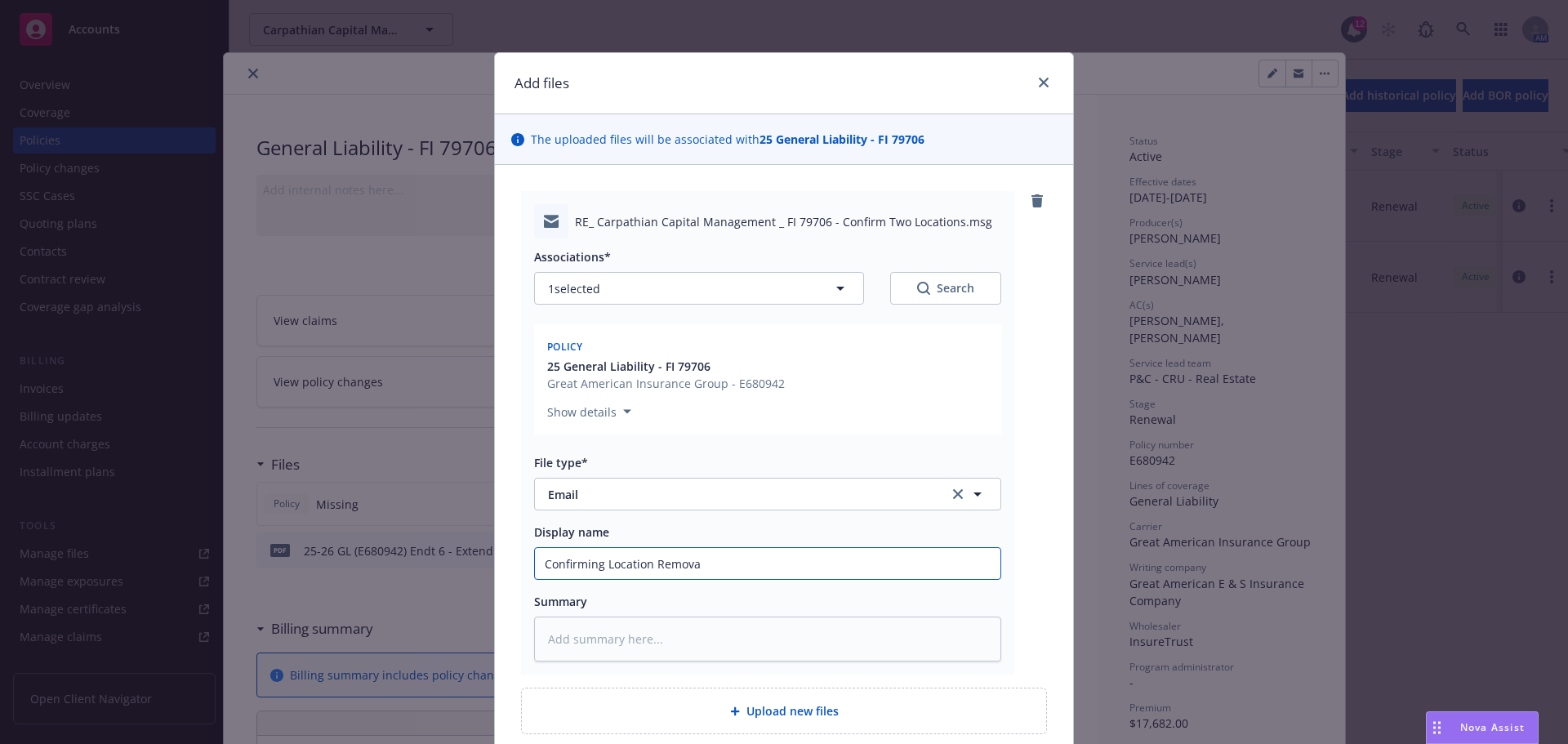
type input "Confirming Location Removal"
type textarea "x"
type input "Confirming Location Removals"
type textarea "x"
type input "Confirming Location Removals"
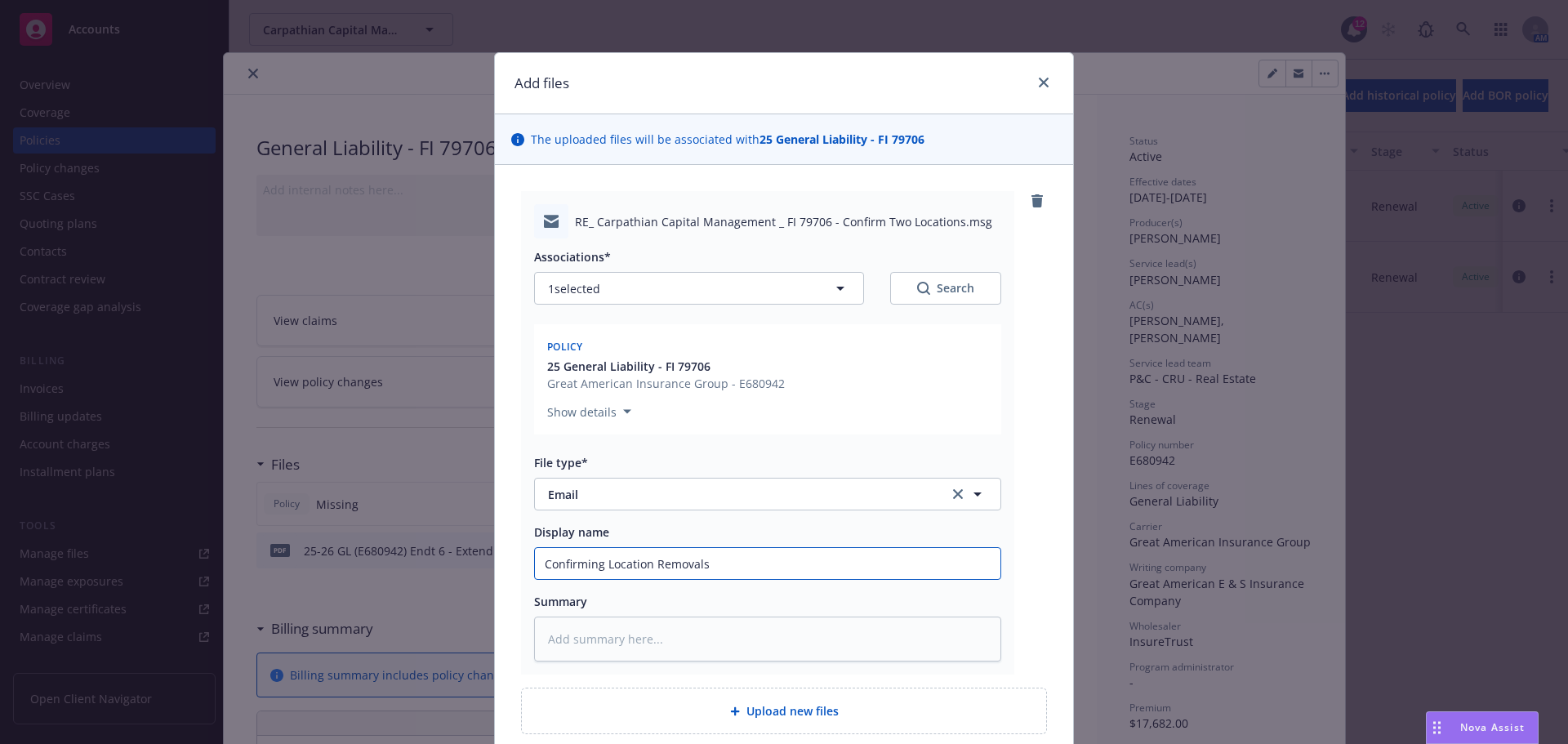
type textarea "x"
type input "Confirming Location Removals w"
type textarea "x"
type input "Confirming Location Removals [GEOGRAPHIC_DATA]"
type textarea "x"
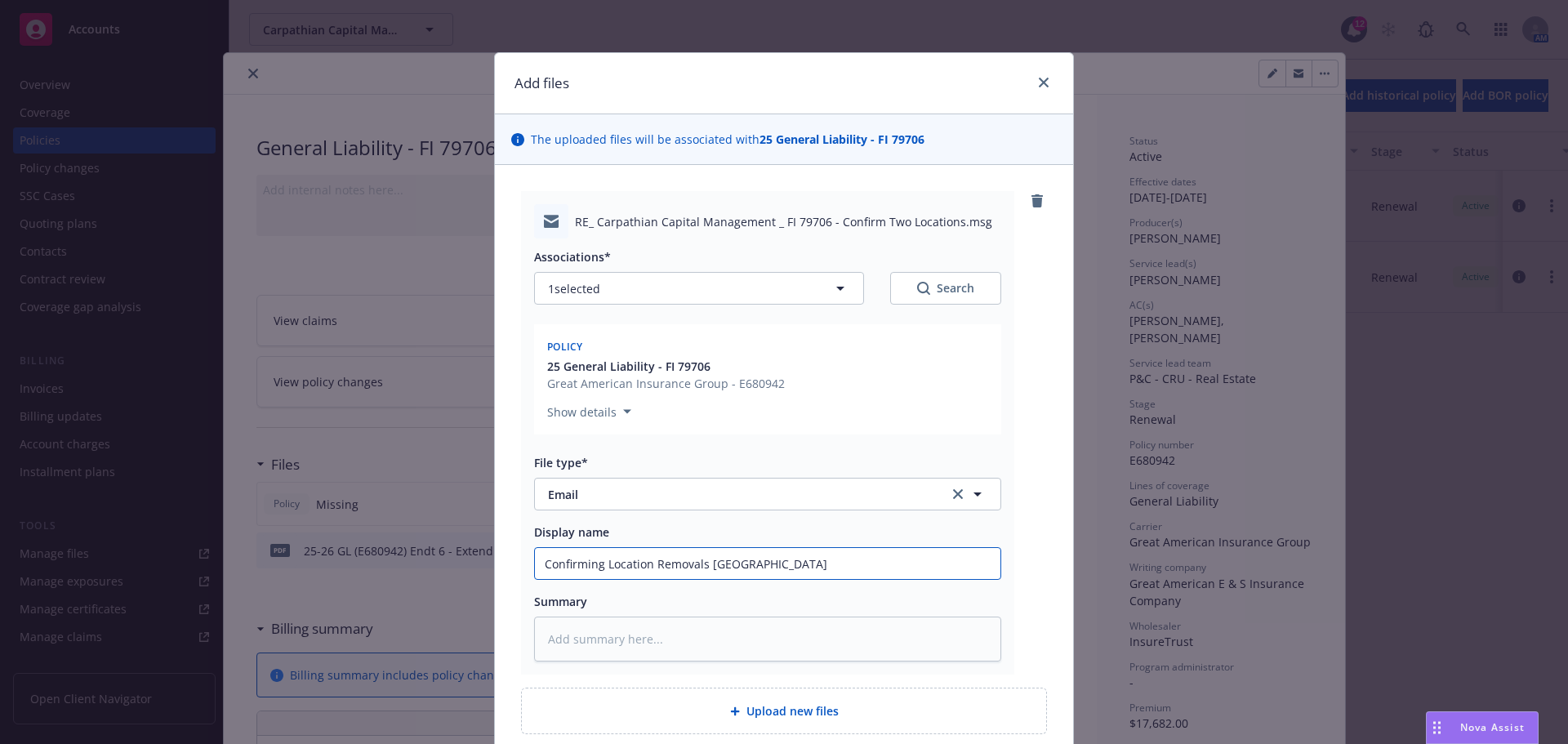
type input "Confirming Location Removals wit"
type textarea "x"
type input "Confirming Location Removals with"
type textarea "x"
type input "Confirming Location Removals with"
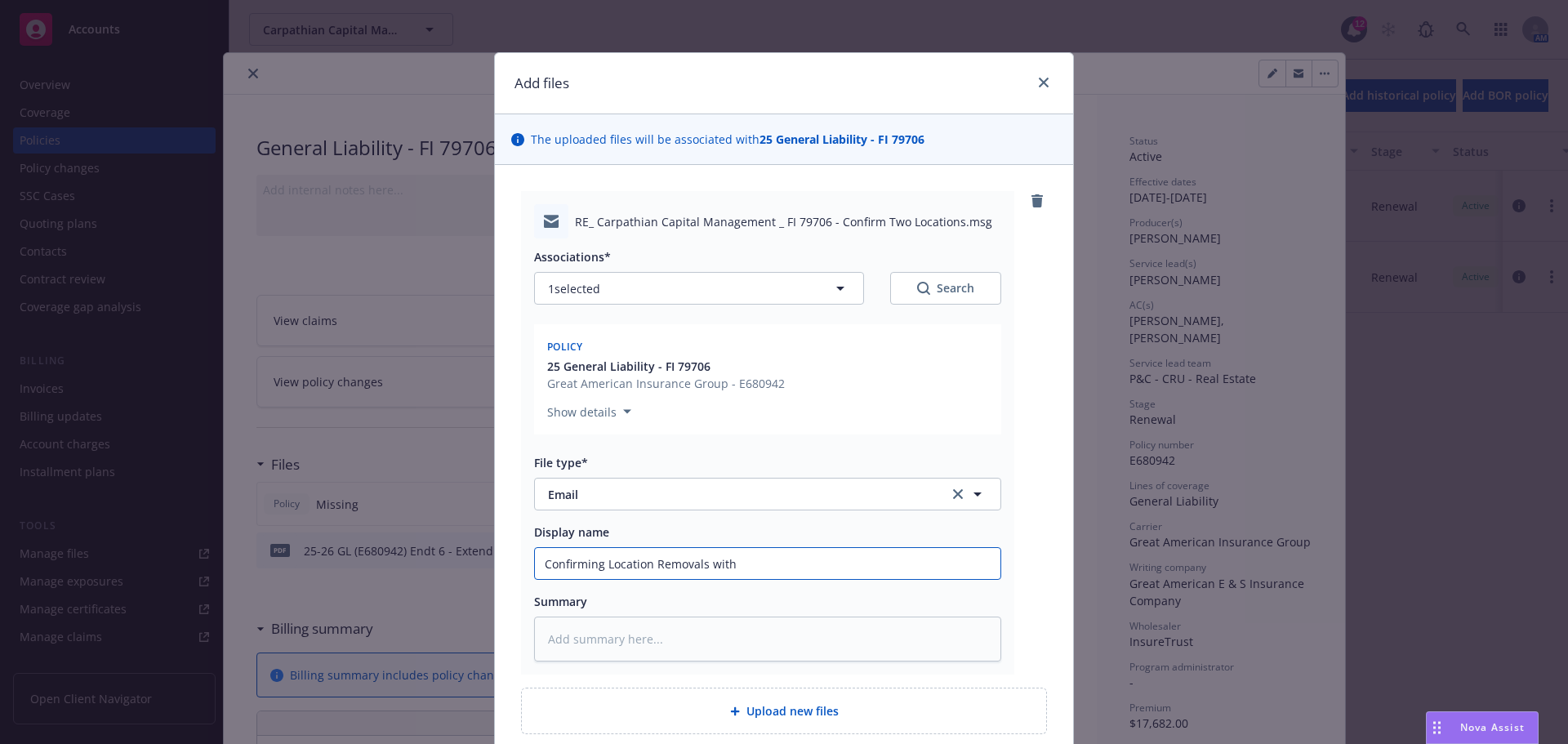
type textarea "x"
type input "Confirming Location Removals with C"
type textarea "x"
type input "Confirming Location Removals with Ca"
type textarea "x"
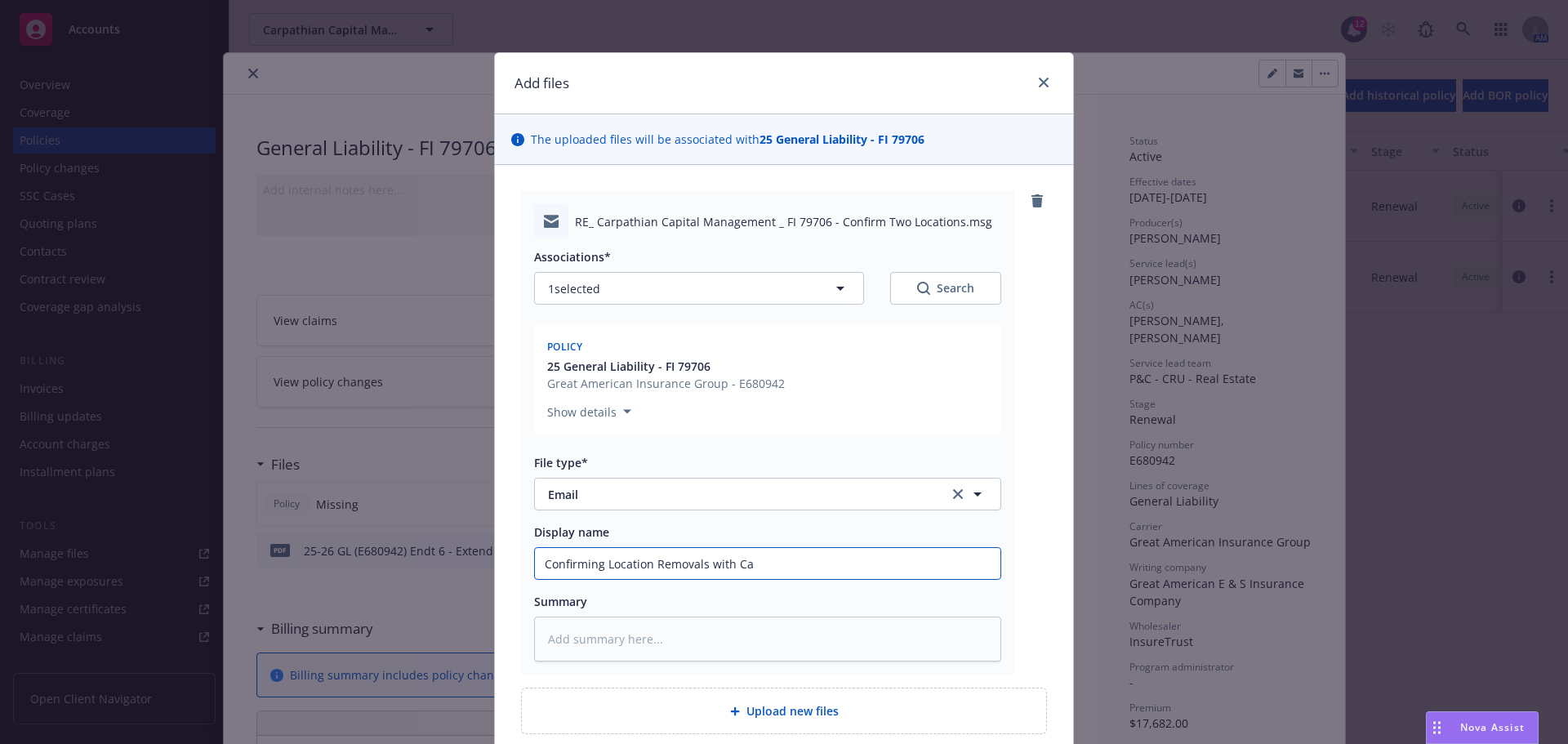
type input "Confirming Location Removals with Car"
type textarea "x"
type input "Confirming Location Removals with [PERSON_NAME]"
type textarea "x"
type input "Confirming Location Removals with [PERSON_NAME]"
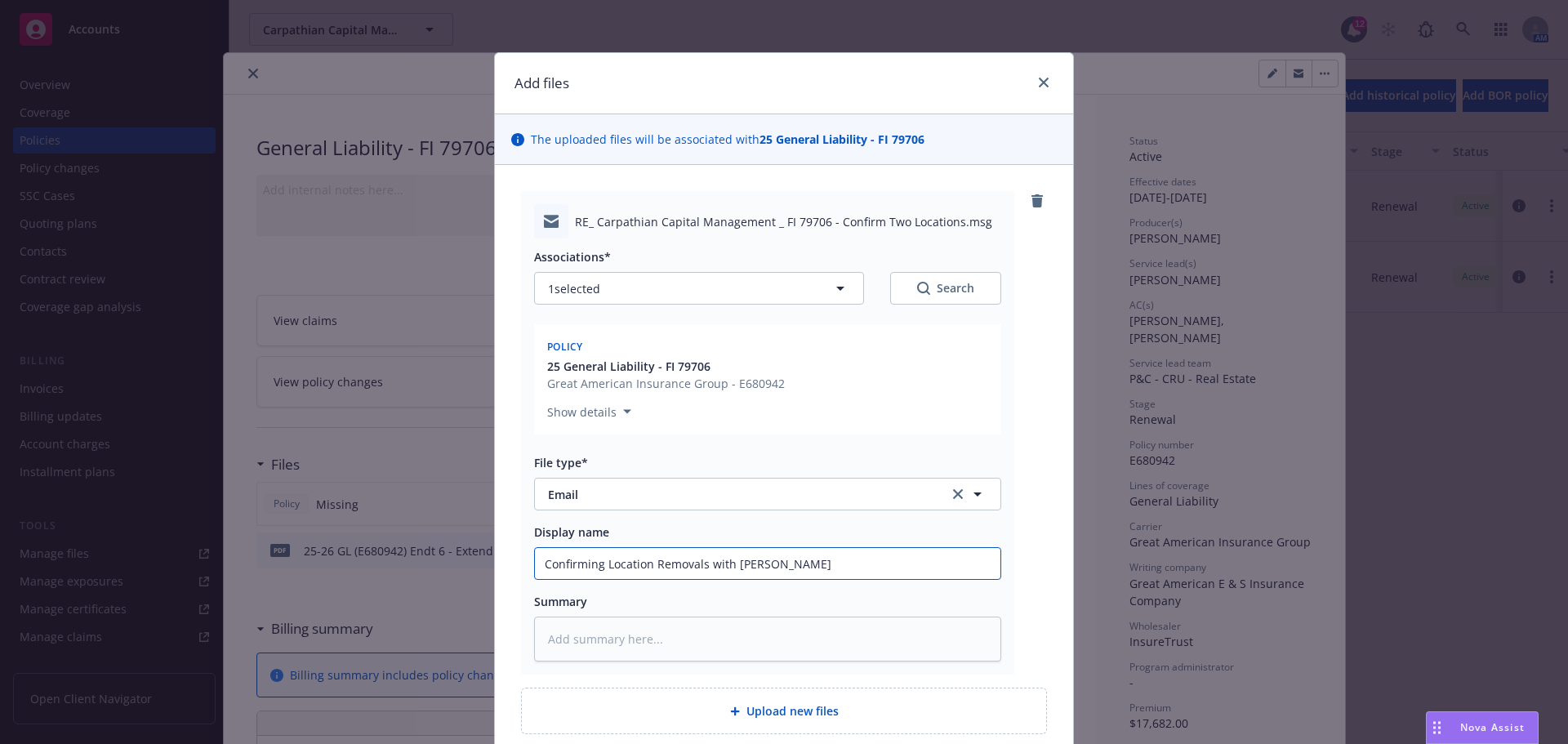
type textarea "x"
type input "Confirming Location Removals with [PERSON_NAME]"
type textarea "x"
type input "Confirming Location Removals with Carrier"
type textarea "x"
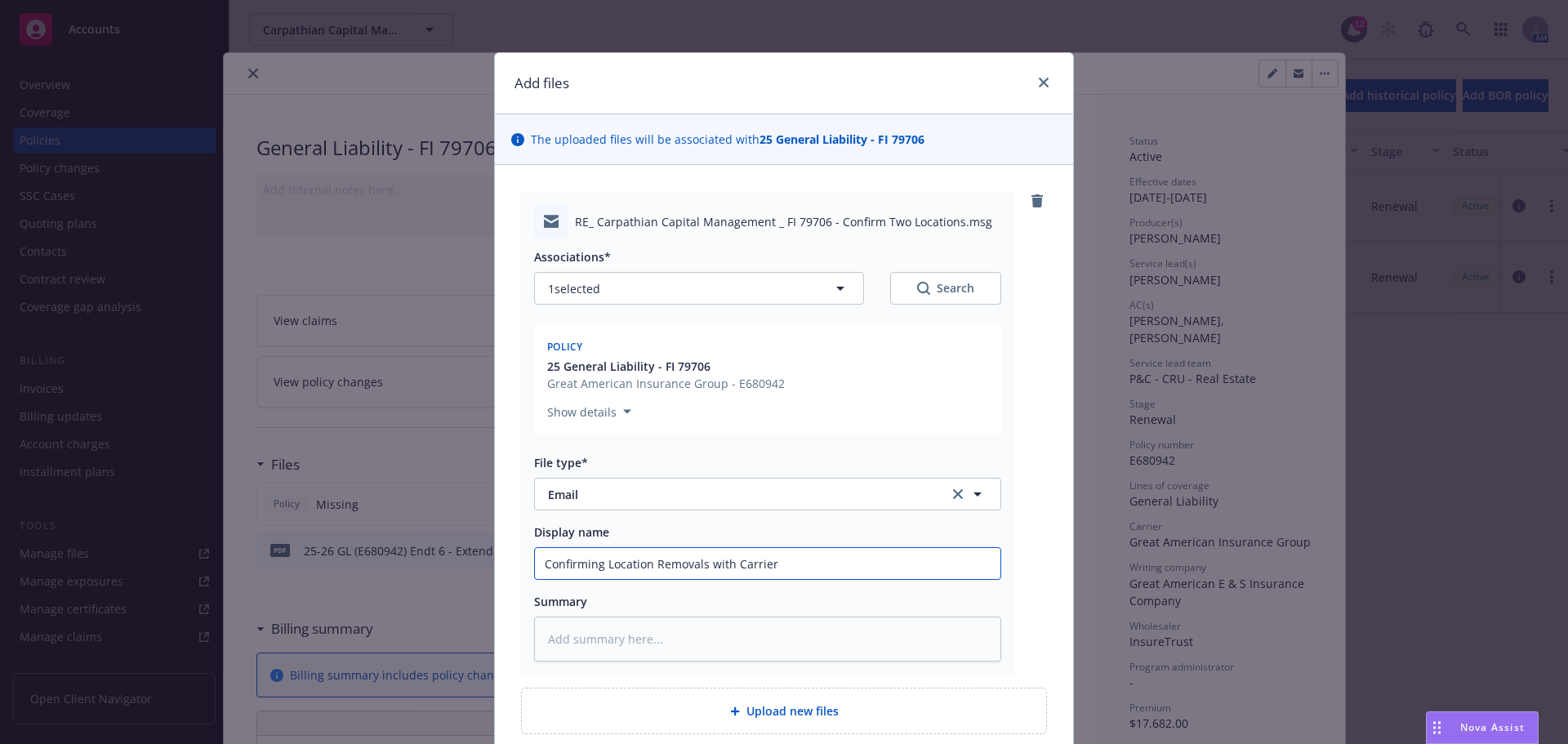
type input "Confirming Location Removals with Carrier"
type textarea "x"
type input "Confirming Location Removals with Carrier -"
type textarea "x"
type input "Confirming Location Removals with Carrier -"
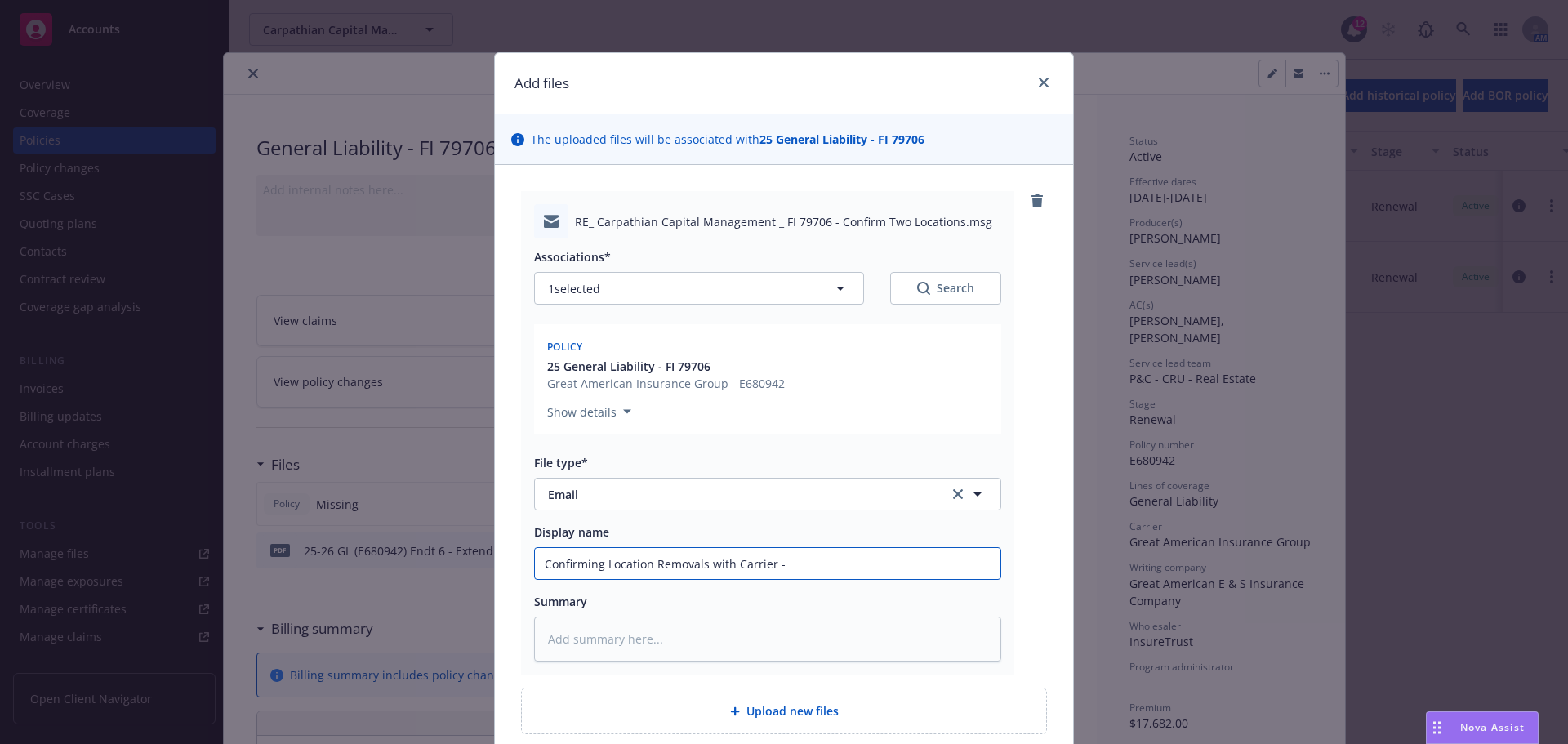
type textarea "x"
type input "Confirming Location Removals with Carrier - N"
type textarea "x"
type input "Confirming Location Removals with Carrier - Ne"
type textarea "x"
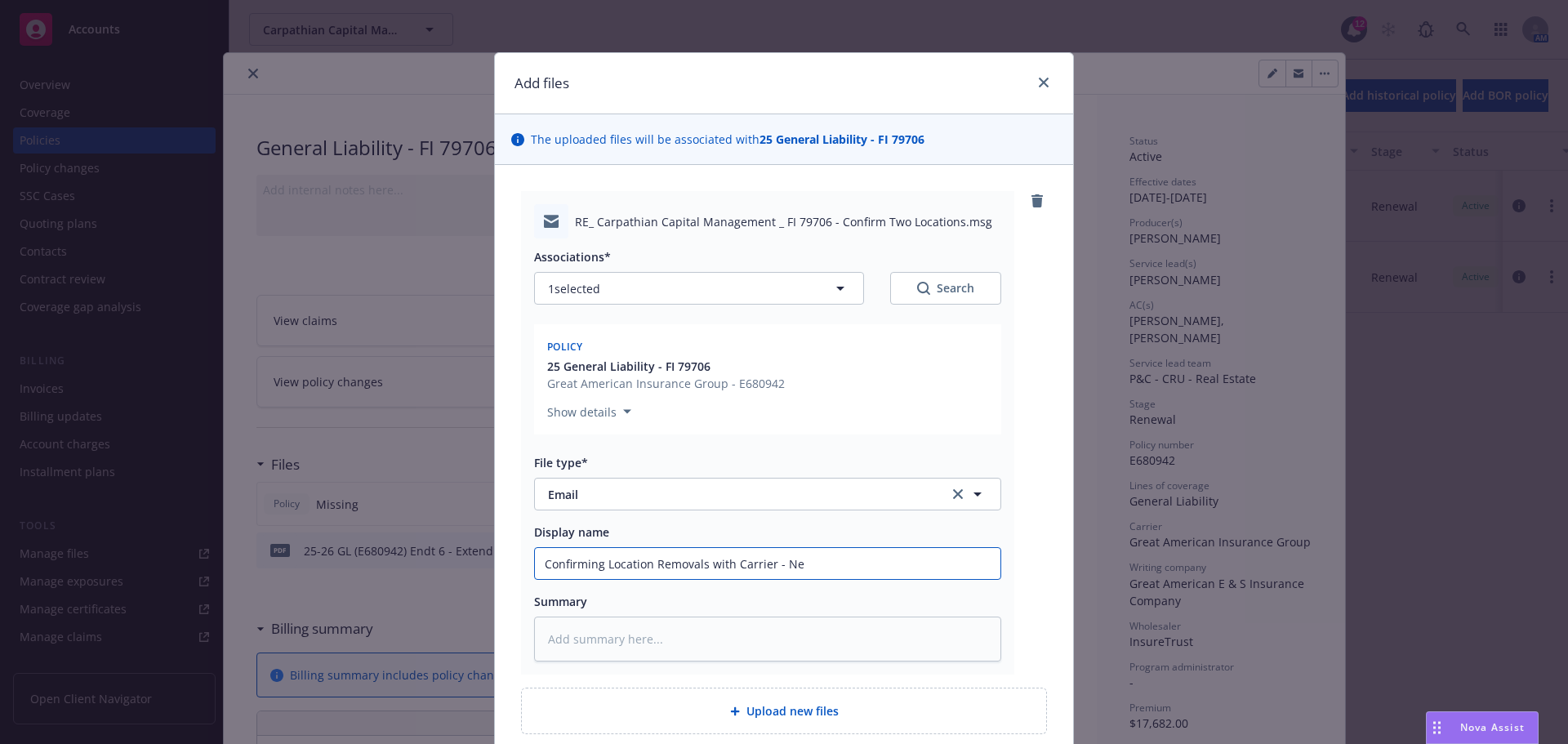
type input "Confirming Location Removals with Carrier - New"
type textarea "x"
type input "Confirming Location Removals with Carrier - Newt"
type textarea "x"
type input "Confirming Location Removals with Carrier - Newto"
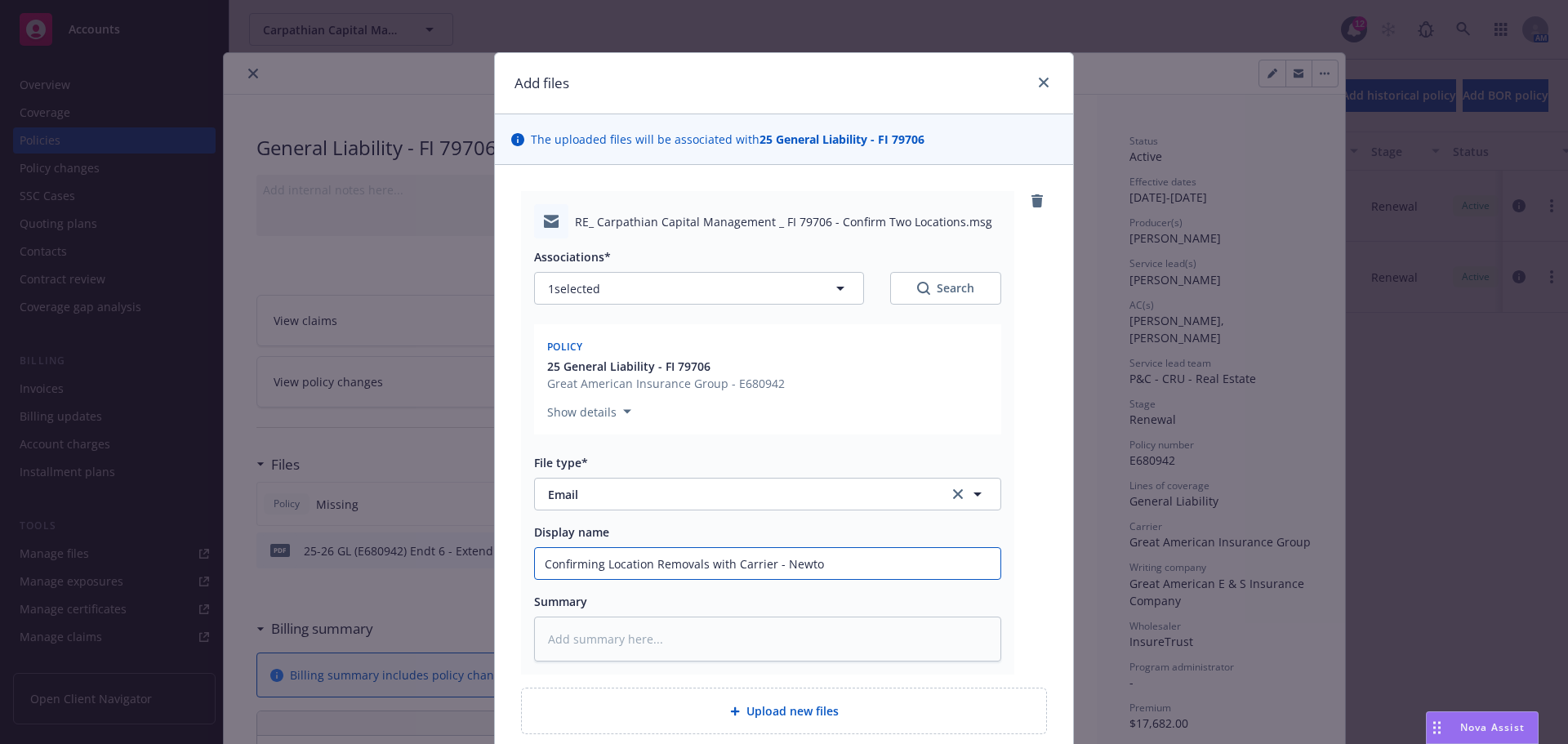
type textarea "x"
type input "Confirming Location Removals with Carrier - Newton"
type textarea "x"
type input "Confirming Location Removals with Carrier - Newton &"
type textarea "x"
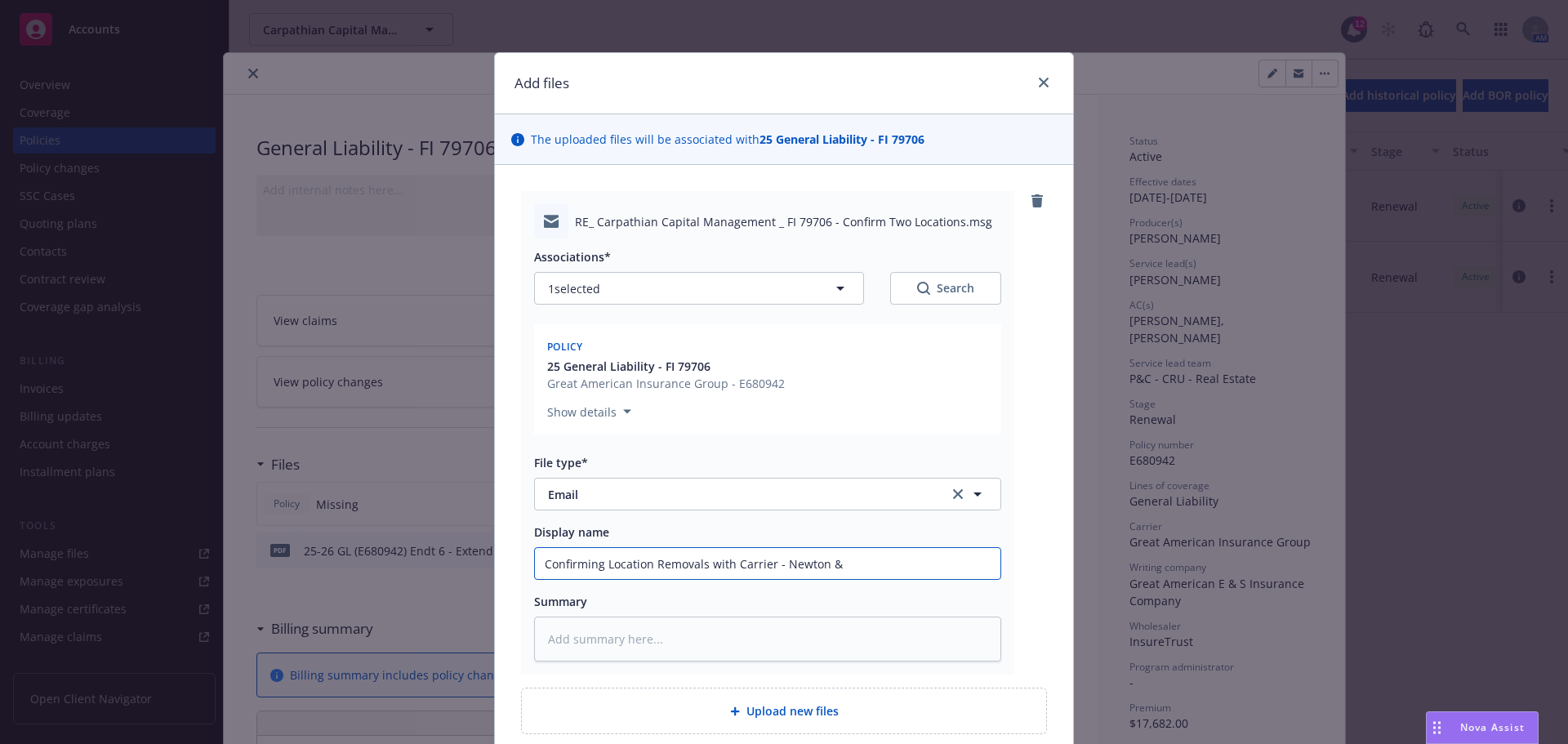
type input "Confirming Location Removals with Carrier - Newton &"
type textarea "x"
type input "Confirming Location Removals with Carrier - Newton & A"
type textarea "x"
type input "Confirming Location Removals with Carrier - Newton & Al"
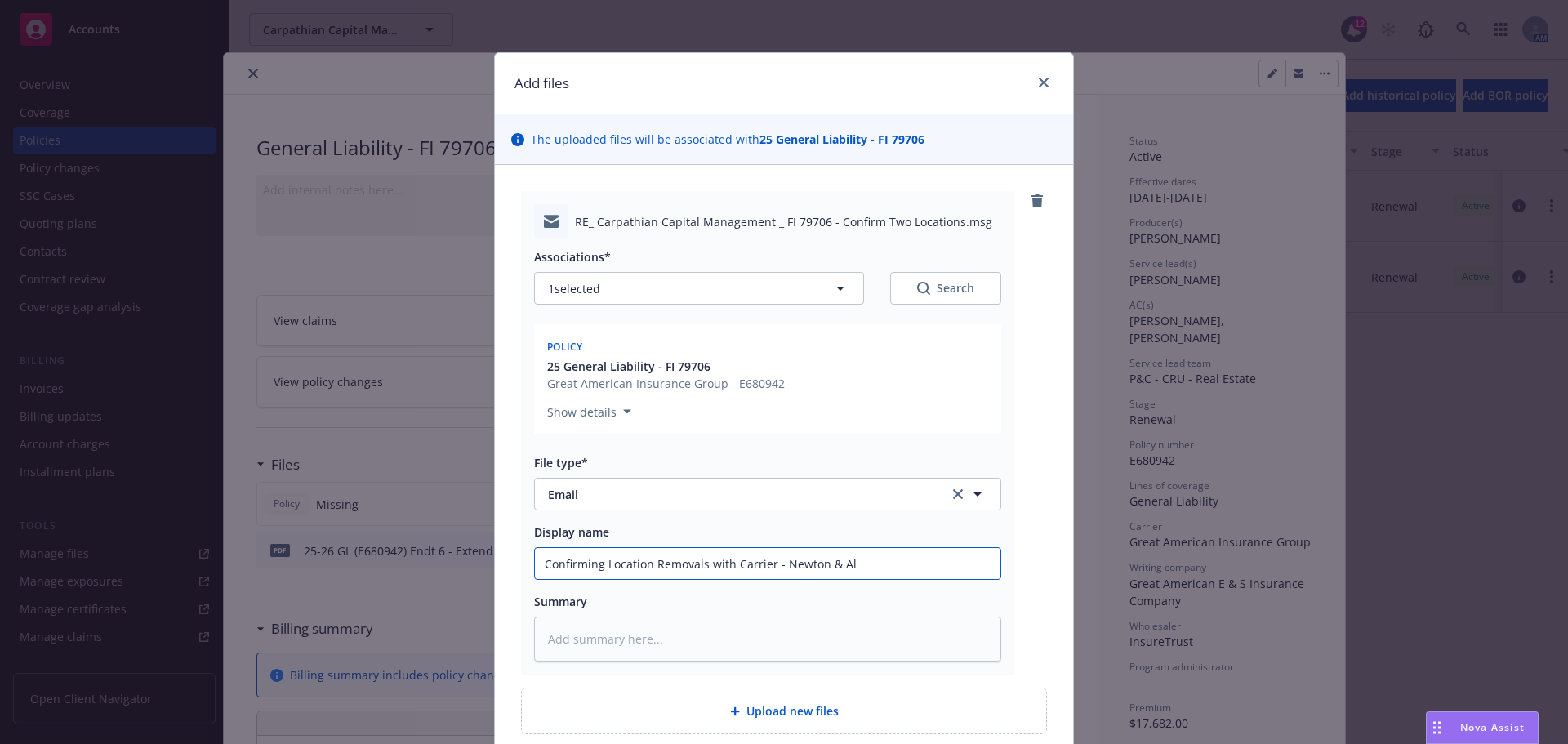
type textarea "x"
type input "Confirming Location Removals with Carrier - Newton & Ald"
type textarea "x"
type input "Confirming Location Removals with Carrier - Newton & Aldr"
type textarea "x"
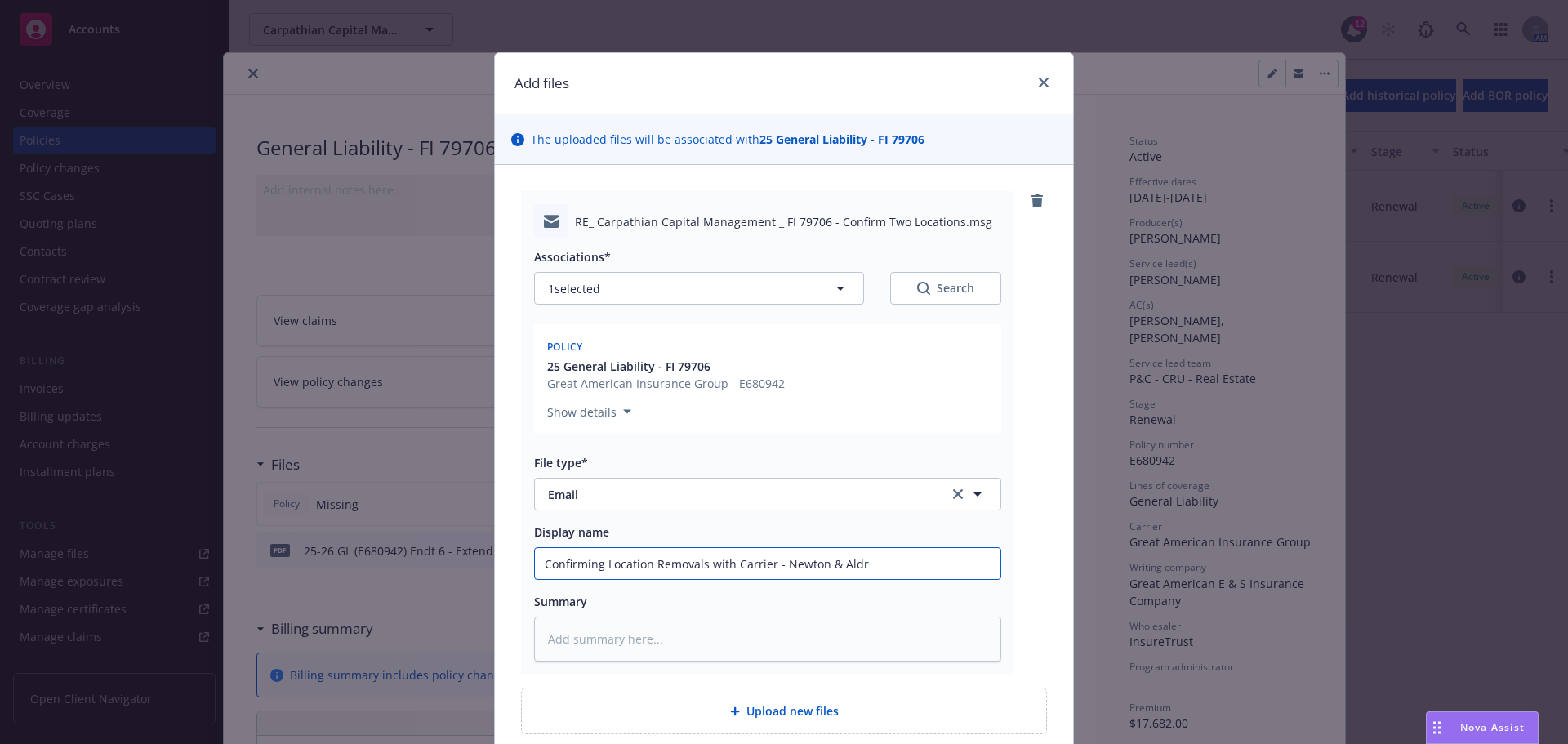
type input "Confirming Location Removals with Carrier - Newton & Aldri"
type textarea "x"
type input "Confirming Location Removals with Carrier - Newton & [PERSON_NAME]"
type textarea "x"
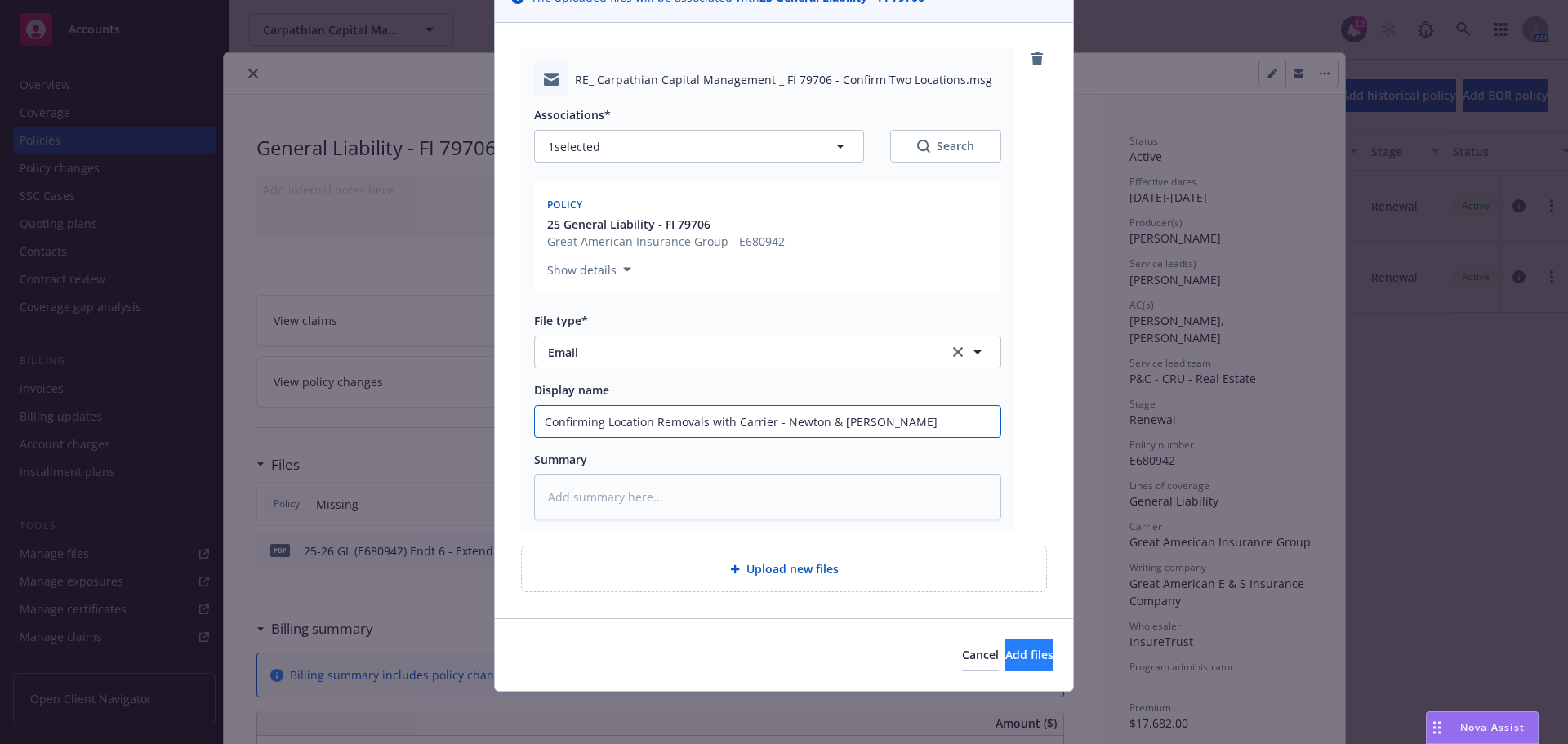
type input "Confirming Location Removals with Carrier - Newton & [PERSON_NAME]"
click at [1019, 647] on span "Add files" at bounding box center [1029, 654] width 48 height 15
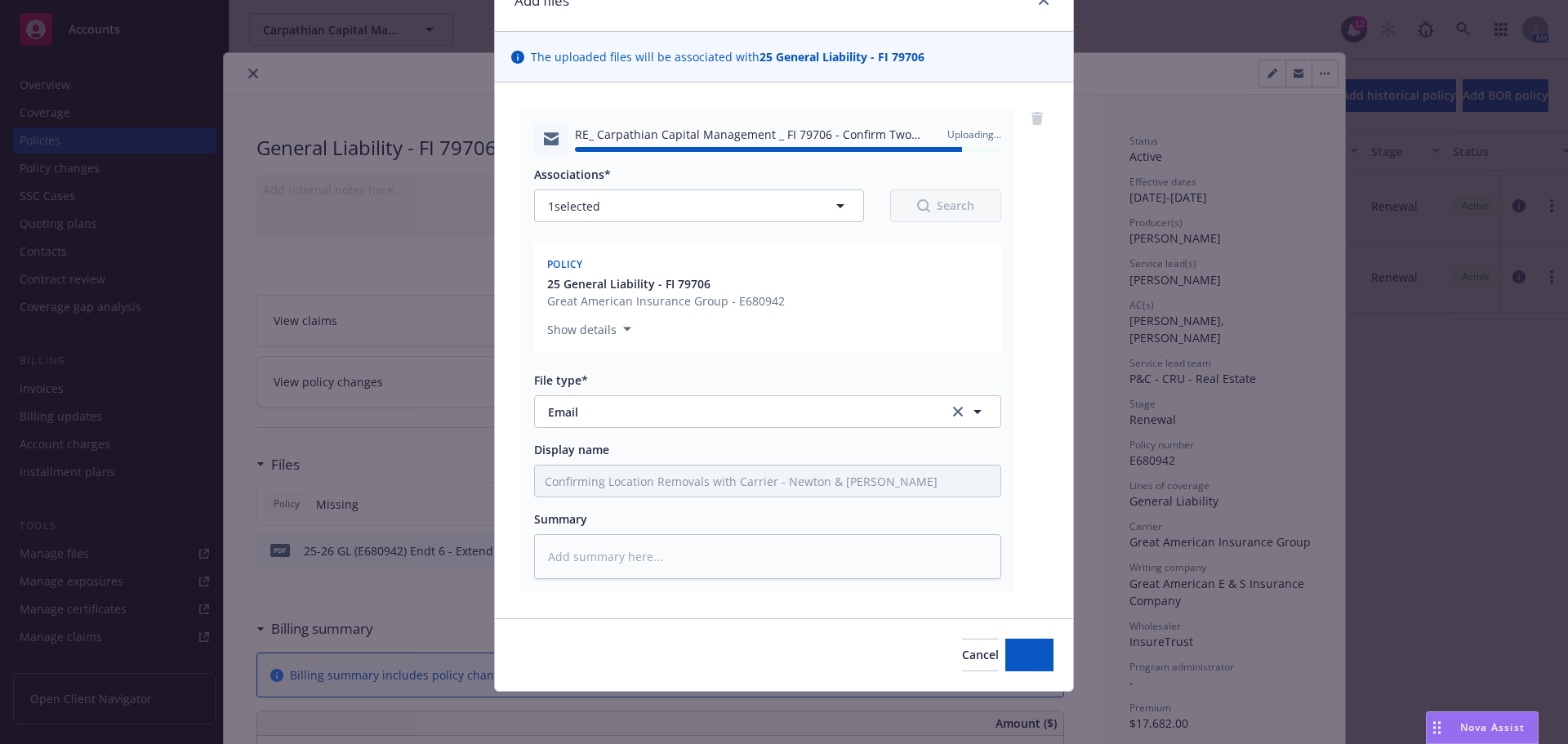
type textarea "x"
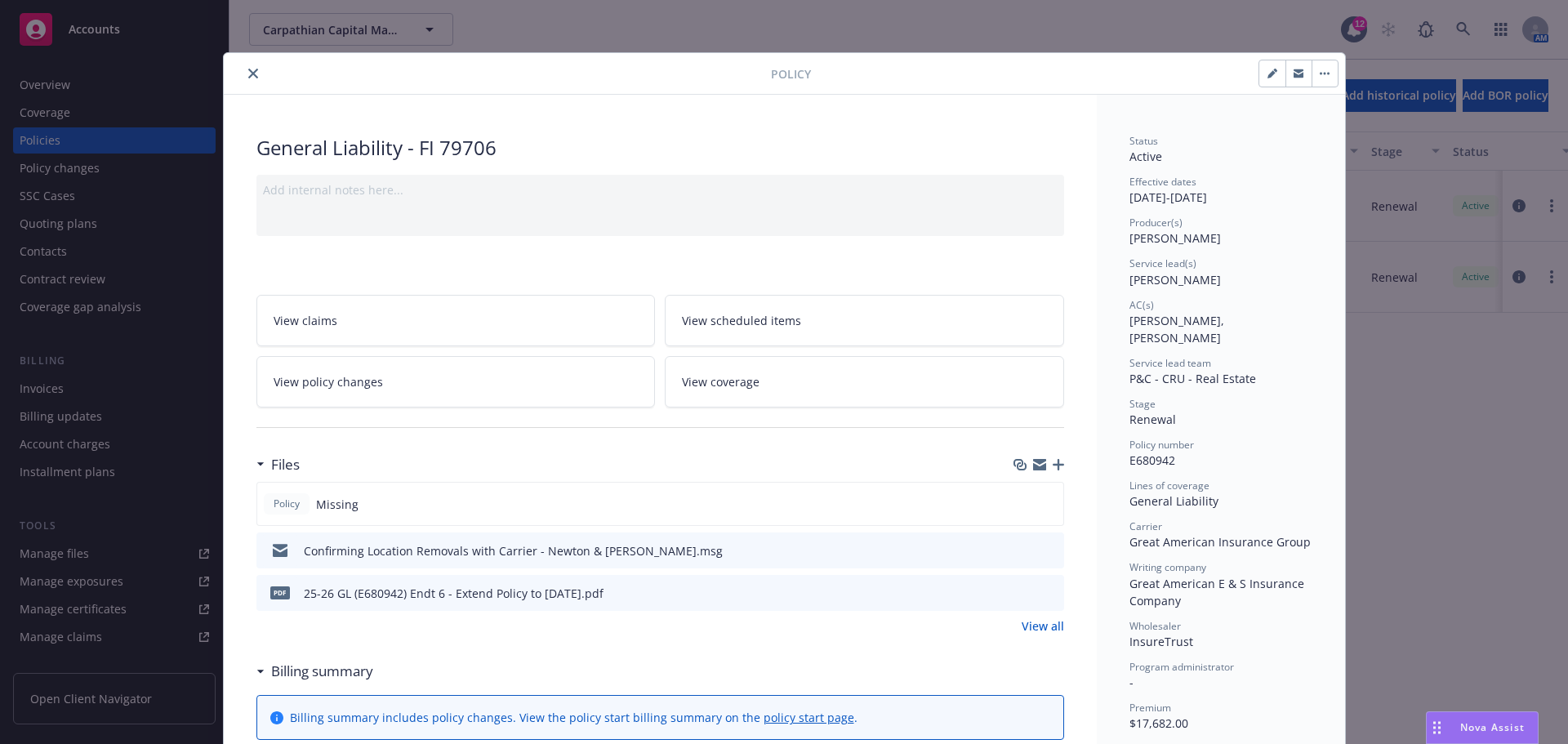
click at [252, 79] on button "close" at bounding box center [253, 73] width 20 height 20
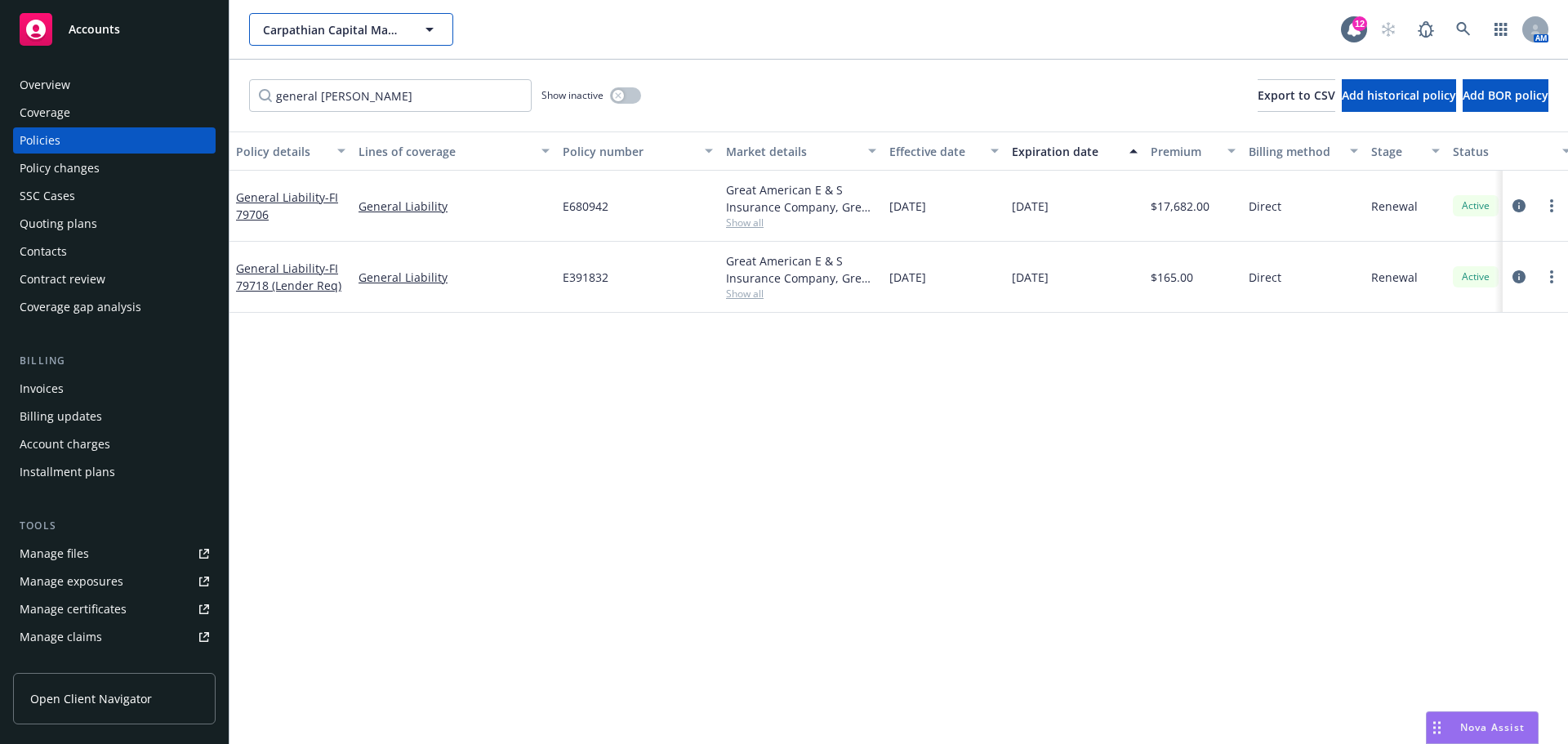
click at [352, 32] on span "Carpathian Capital Management" at bounding box center [334, 29] width 141 height 17
type input "elmwo"
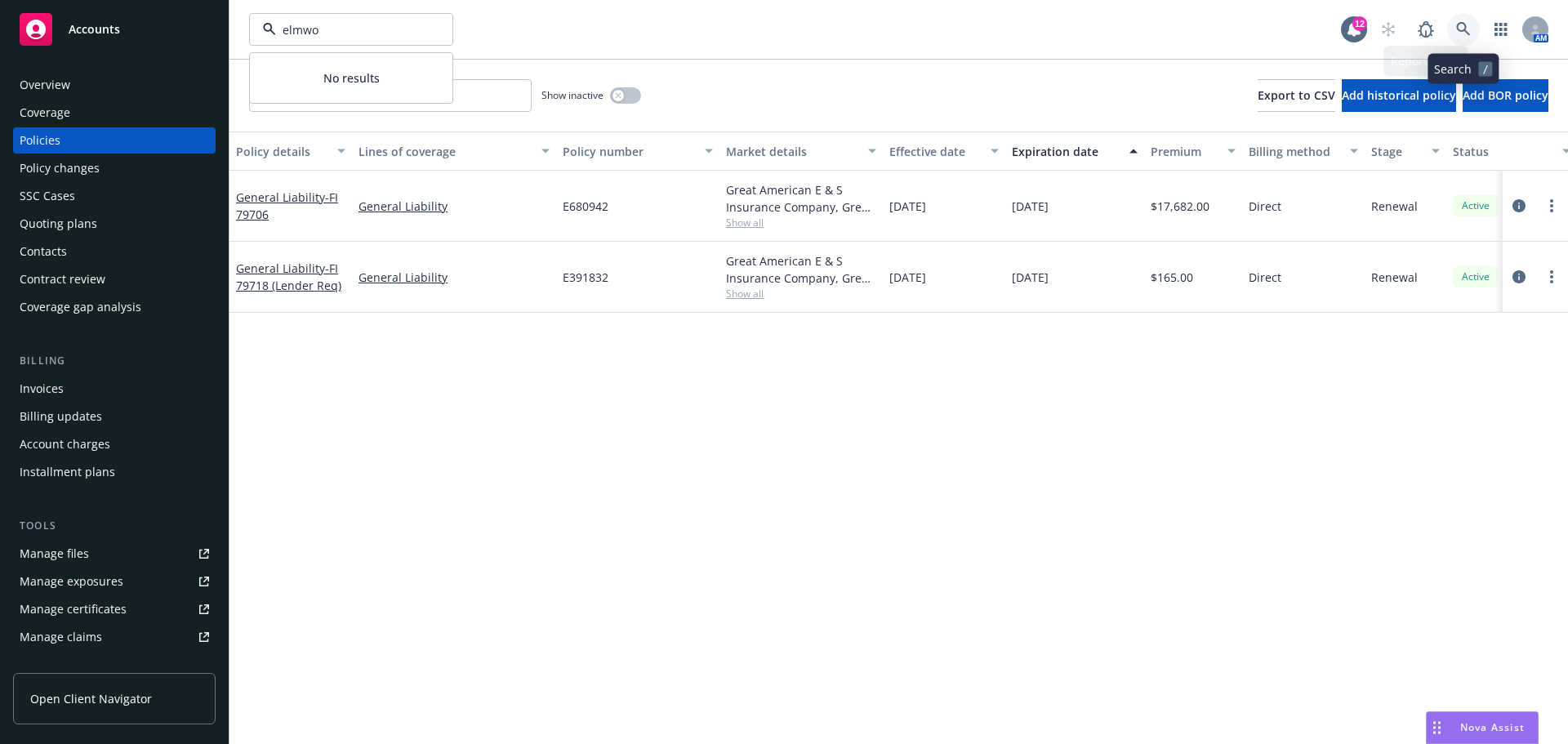
click at [1456, 26] on icon at bounding box center [1464, 29] width 15 height 15
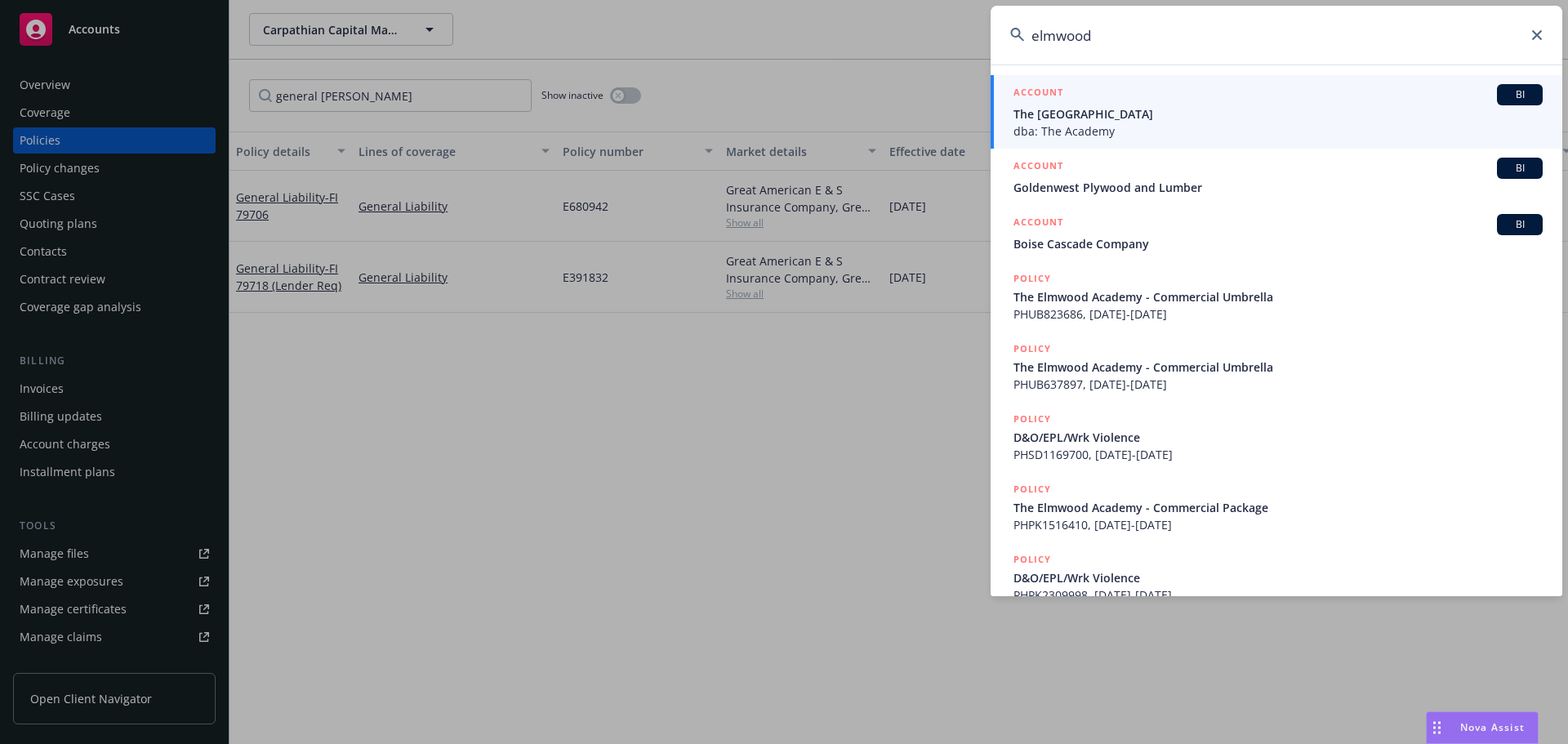
type input "elmwood"
click at [1128, 118] on span "The [GEOGRAPHIC_DATA]" at bounding box center [1279, 113] width 530 height 17
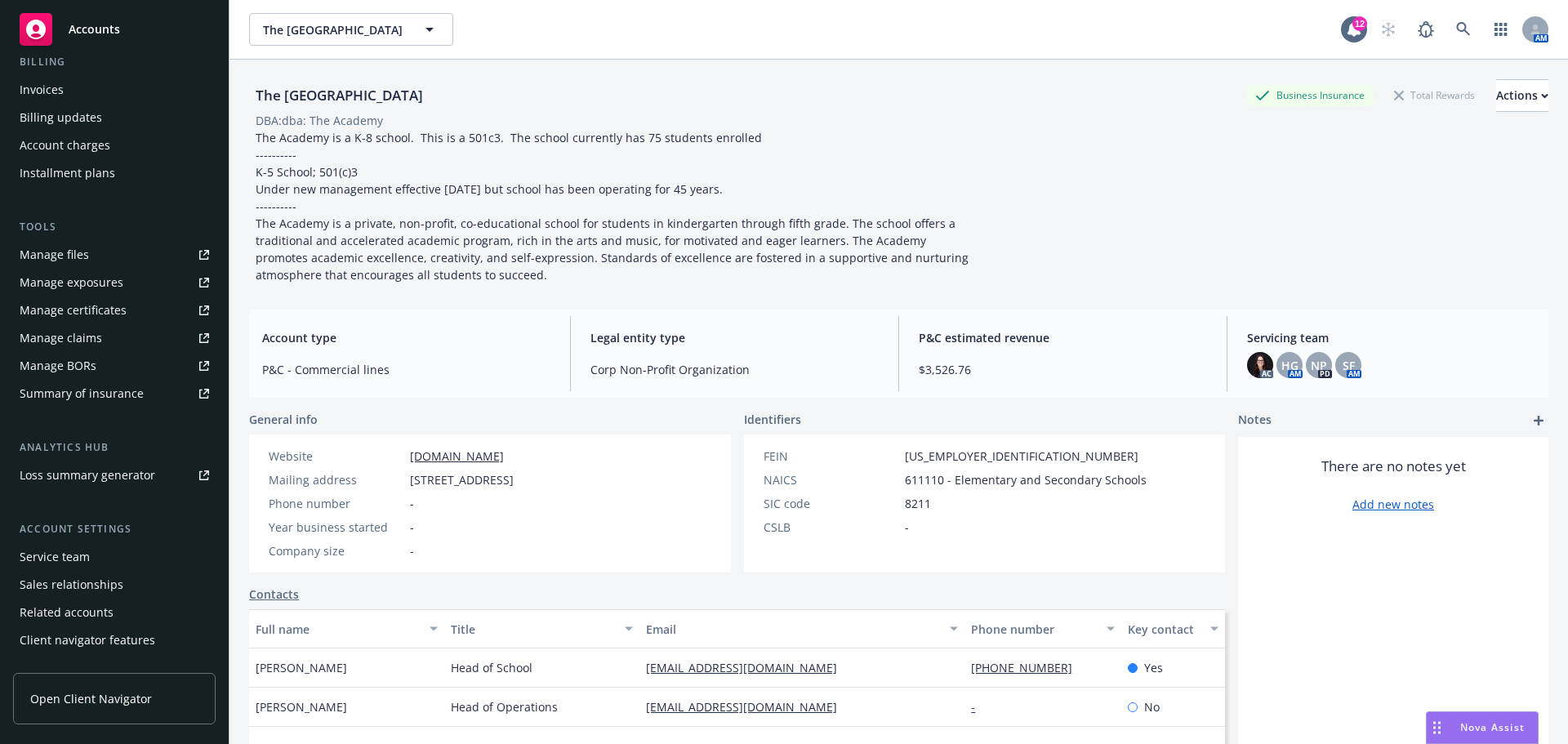
scroll to position [320, 0]
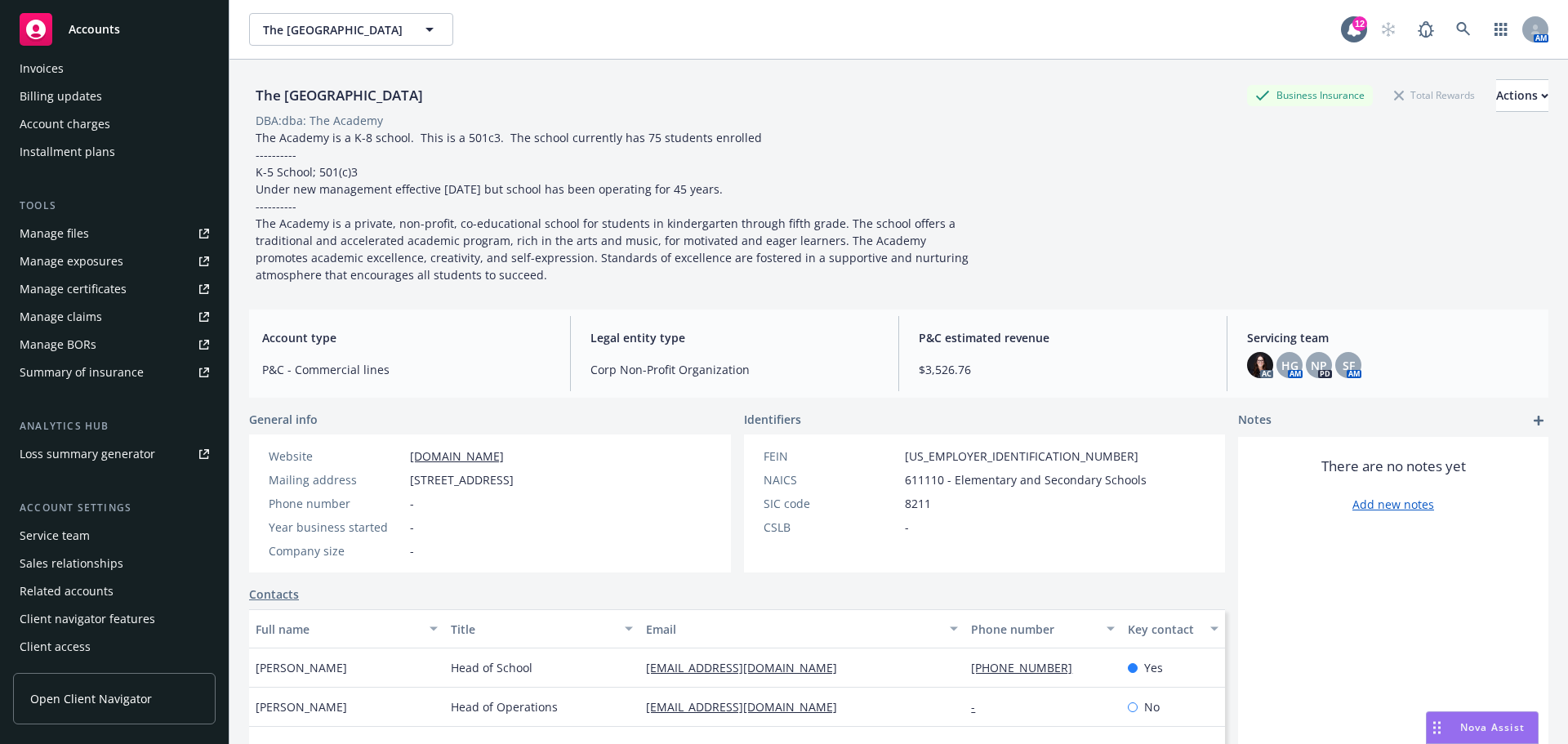
click at [81, 538] on div "Service team" at bounding box center [54, 535] width 70 height 26
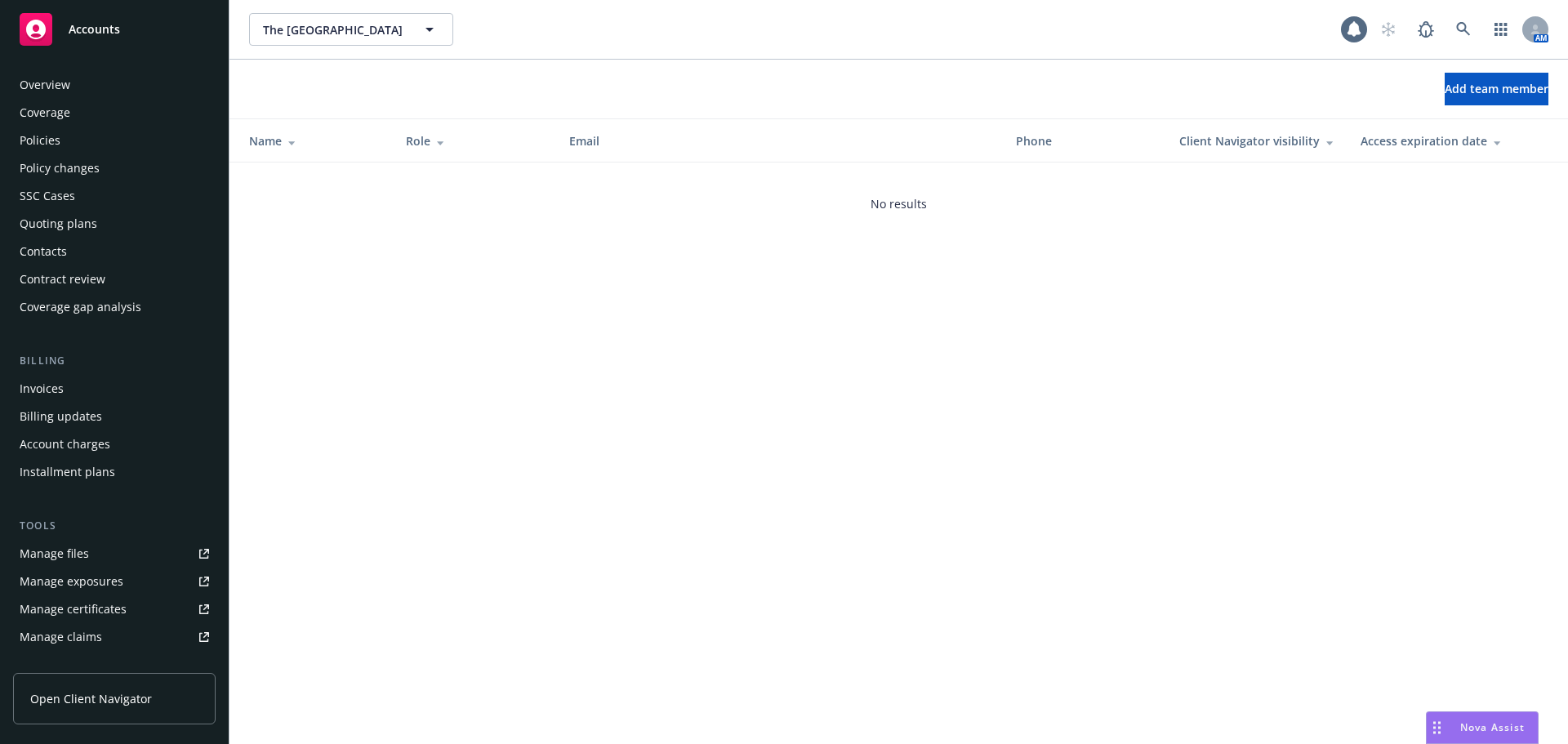
scroll to position [320, 0]
